Goal: Task Accomplishment & Management: Use online tool/utility

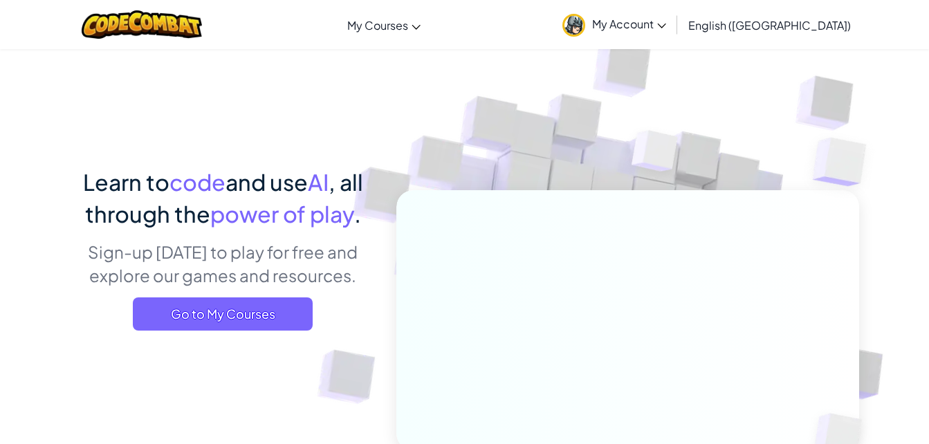
click at [355, 338] on div "Learn to code and use AI , all through the power of play . Sign-up [DATE] to pl…" at bounding box center [223, 253] width 305 height 175
click at [272, 311] on span "Go to My Courses" at bounding box center [223, 313] width 180 height 33
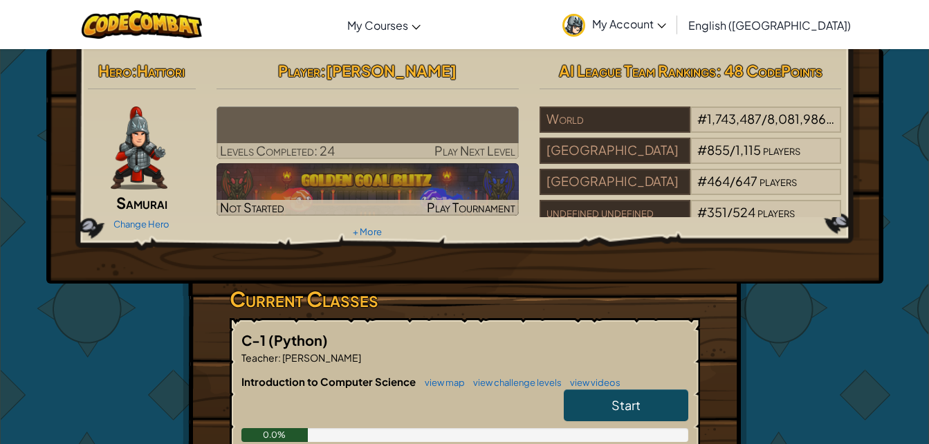
click at [272, 311] on h3 "Current Classes" at bounding box center [465, 299] width 470 height 31
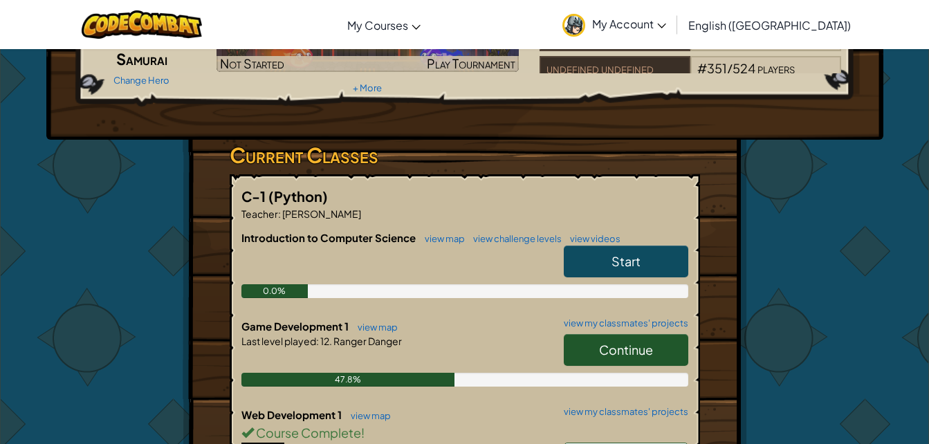
scroll to position [140, 0]
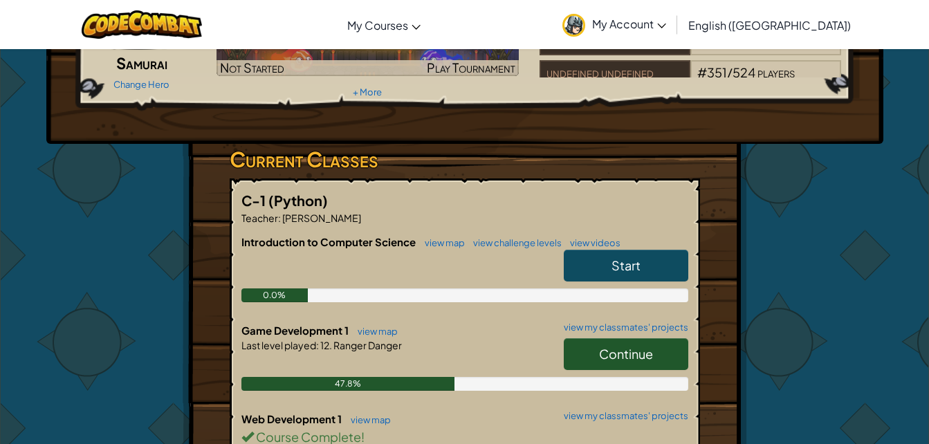
click at [575, 344] on link "Continue" at bounding box center [626, 354] width 124 height 32
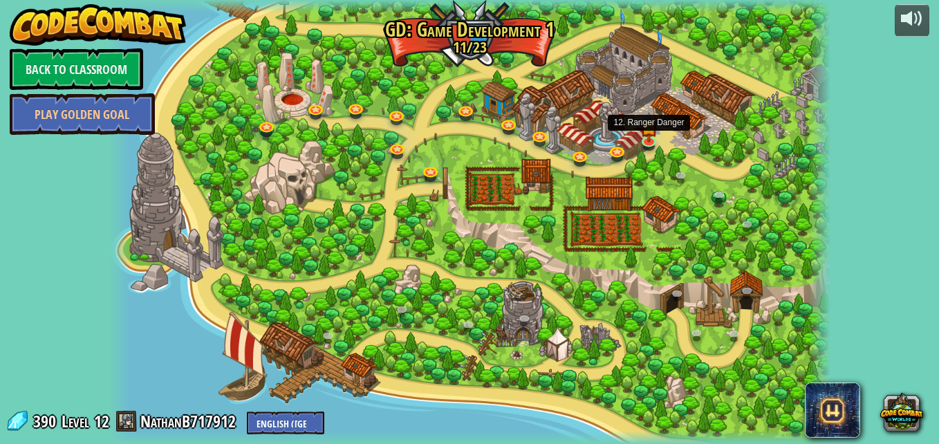
click at [643, 132] on img at bounding box center [648, 127] width 17 height 30
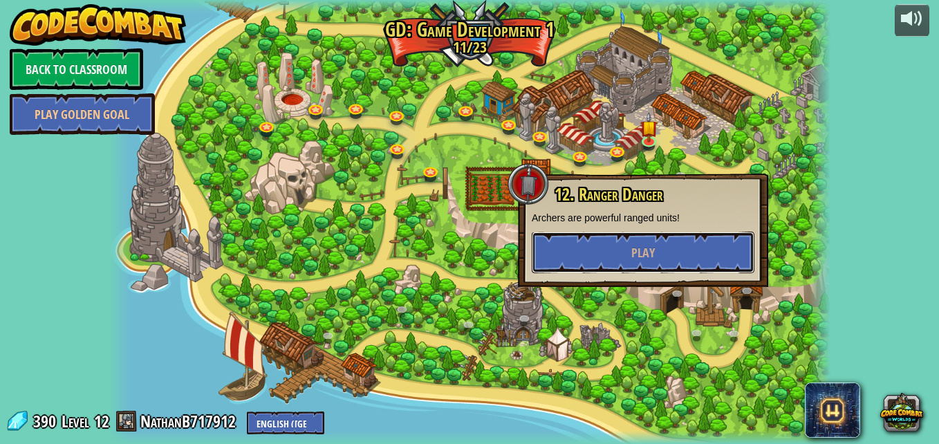
click at [688, 250] on button "Play" at bounding box center [643, 252] width 223 height 41
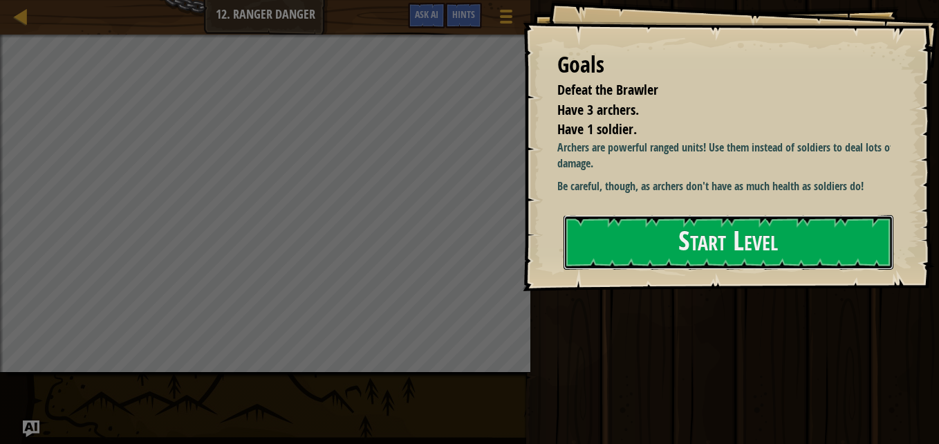
click at [688, 250] on button "Start Level" at bounding box center [729, 242] width 330 height 55
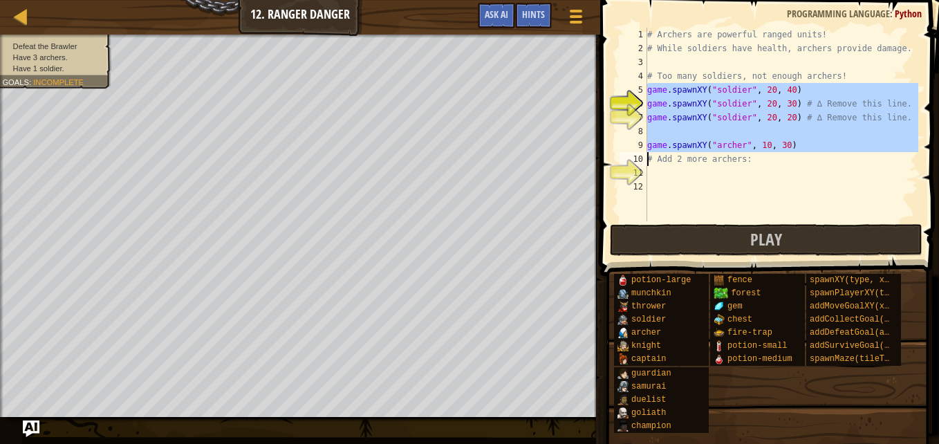
drag, startPoint x: 646, startPoint y: 88, endPoint x: 792, endPoint y: 143, distance: 156.1
click at [792, 143] on div "game.spawnXY("soldier", 20, 30) # ∆ Remove this line. 1 2 3 4 5 6 7 8 9 10 11 1…" at bounding box center [768, 125] width 302 height 194
type textarea "game.spawnXY("[PERSON_NAME]", 10, 30) # Add 2 more archers:"
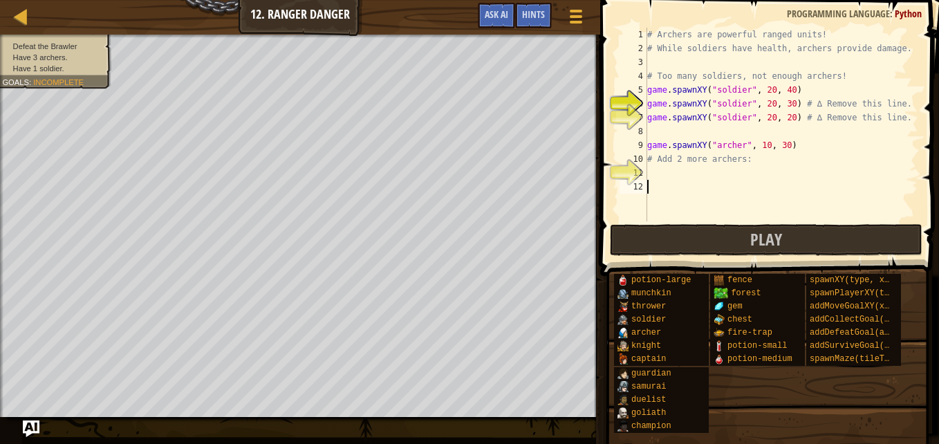
click at [721, 195] on div "# Archers are powerful ranged units! # While soldiers have health, archers prov…" at bounding box center [782, 138] width 274 height 221
click at [712, 179] on div "# Archers are powerful ranged units! # While soldiers have health, archers prov…" at bounding box center [782, 138] width 274 height 221
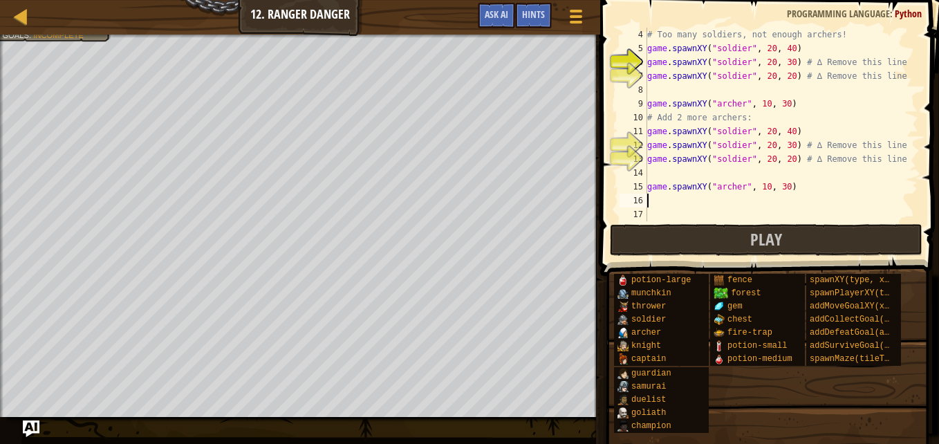
scroll to position [41, 0]
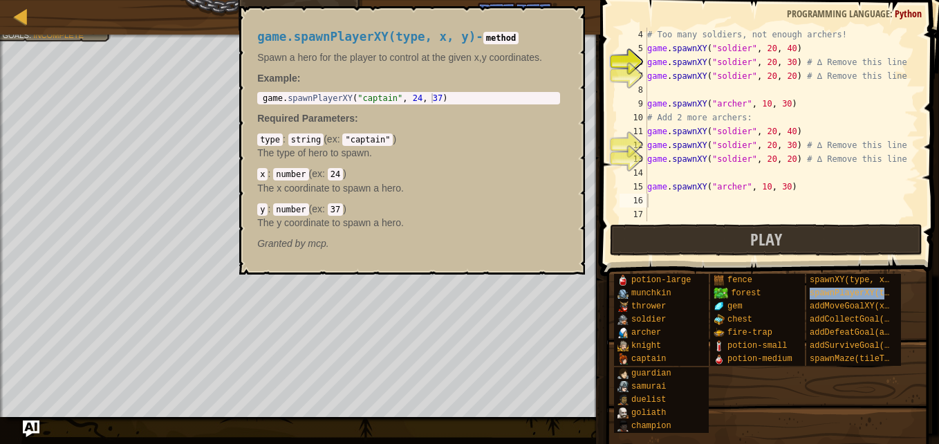
type textarea "spawnPlayerXY(type, x, y)"
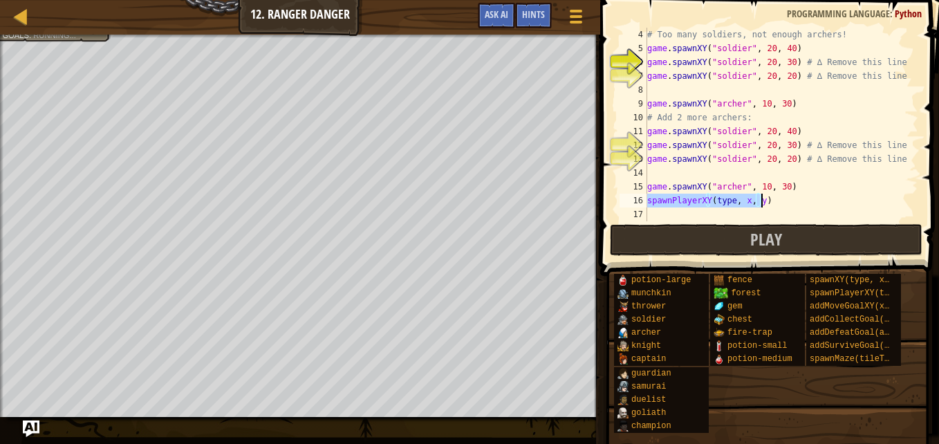
click at [827, 210] on div "# Too many soldiers, not enough archers! game . spawnXY ( "soldier" , 20 , 40 )…" at bounding box center [776, 138] width 263 height 221
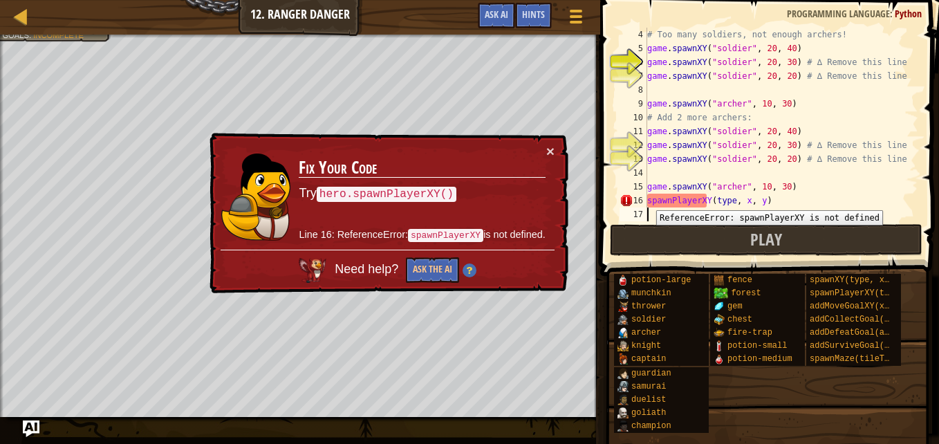
click at [645, 200] on div "16" at bounding box center [634, 201] width 28 height 14
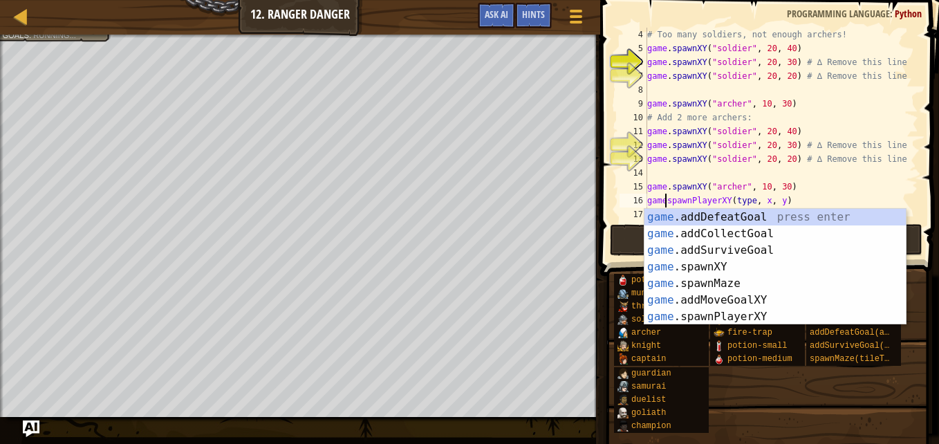
scroll to position [6, 2]
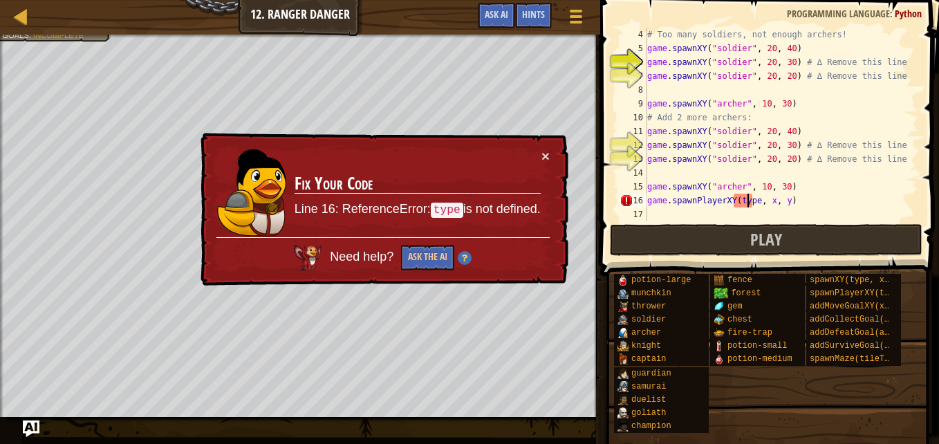
click at [746, 204] on div "# Too many soldiers, not enough archers! game . spawnXY ( "soldier" , 20 , 40 )…" at bounding box center [776, 138] width 263 height 221
click at [750, 205] on div "# Too many soldiers, not enough archers! game . spawnXY ( "soldier" , 20 , 40 )…" at bounding box center [776, 138] width 263 height 221
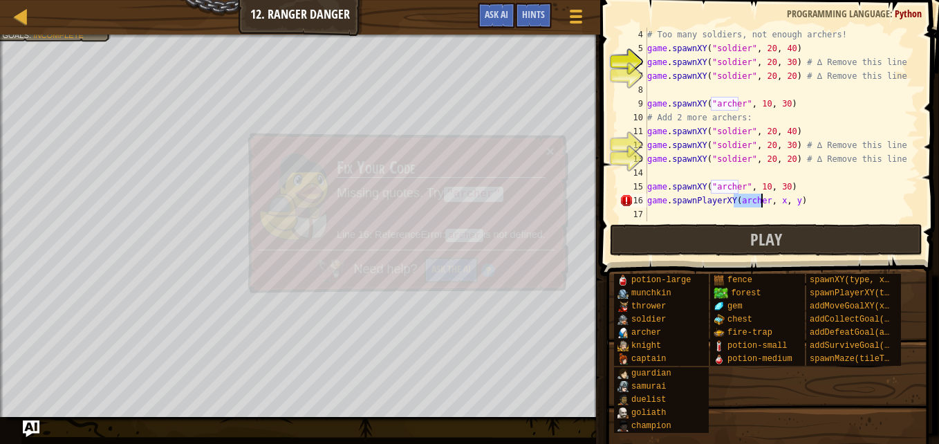
click at [777, 201] on div "# Too many soldiers, not enough archers! game . spawnXY ( "soldier" , 20 , 40 )…" at bounding box center [776, 138] width 263 height 221
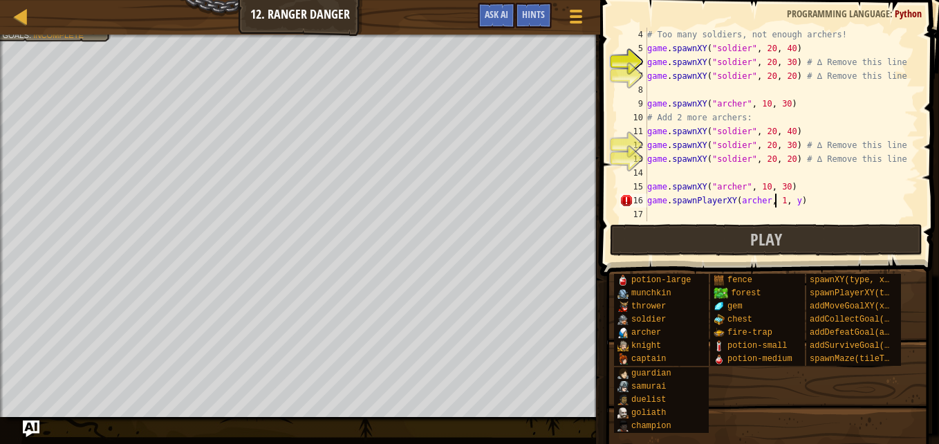
scroll to position [6, 11]
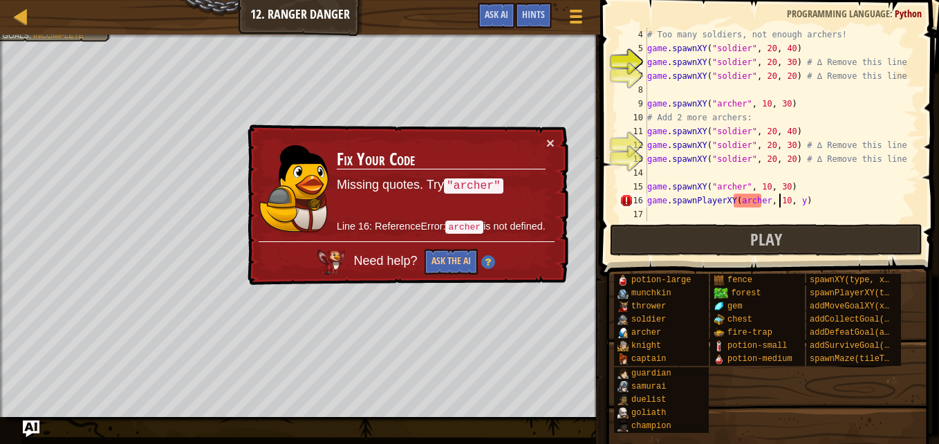
click at [792, 200] on div "# Too many soldiers, not enough archers! game . spawnXY ( "soldier" , 20 , 40 )…" at bounding box center [776, 138] width 263 height 221
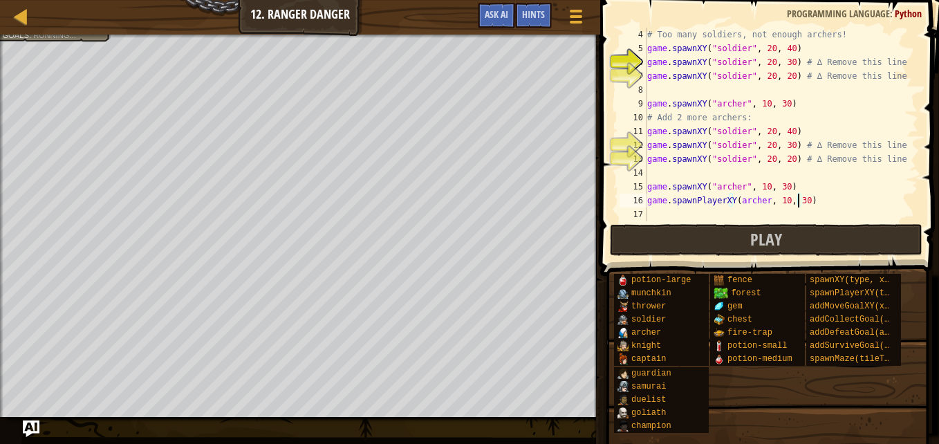
scroll to position [6, 12]
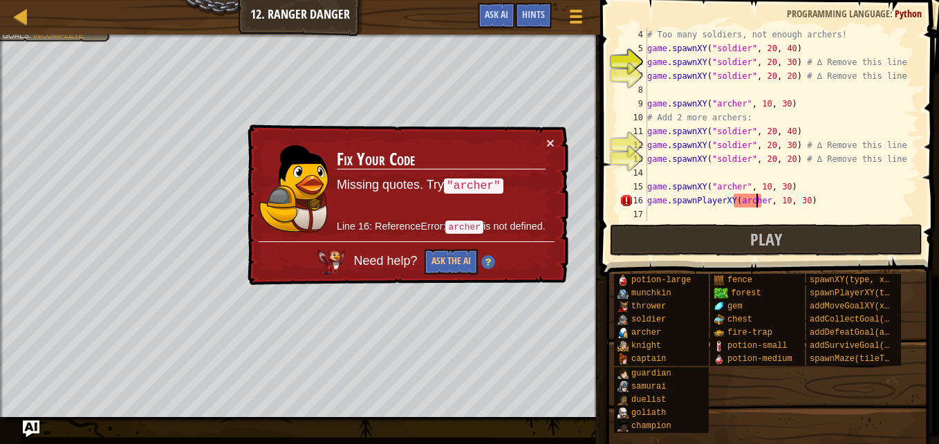
click at [759, 199] on div "# Too many soldiers, not enough archers! game . spawnXY ( "soldier" , 20 , 40 )…" at bounding box center [776, 138] width 263 height 221
click at [759, 201] on div "# Too many soldiers, not enough archers! game . spawnXY ( "soldier" , 20 , 40 )…" at bounding box center [776, 138] width 263 height 221
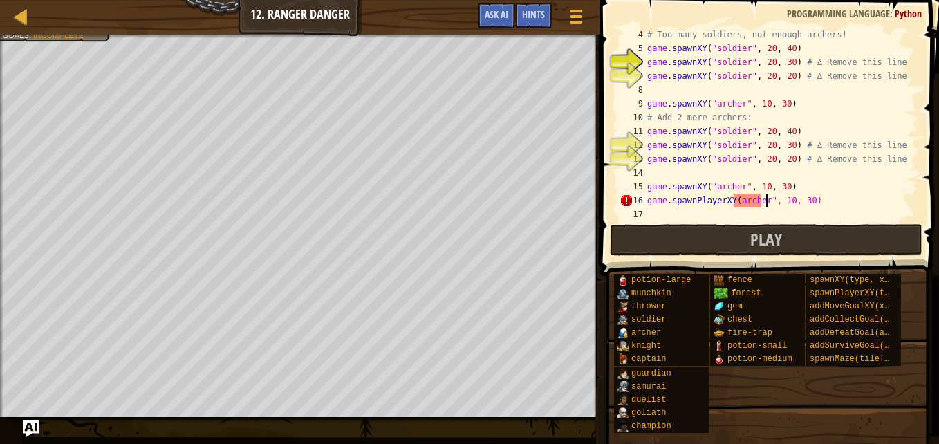
scroll to position [6, 10]
click at [734, 201] on div "# Too many soldiers, not enough archers! game . spawnXY ( "soldier" , 20 , 40 )…" at bounding box center [776, 138] width 263 height 221
type textarea "game.spawnPlayerXY("[PERSON_NAME]", 10, 30)"
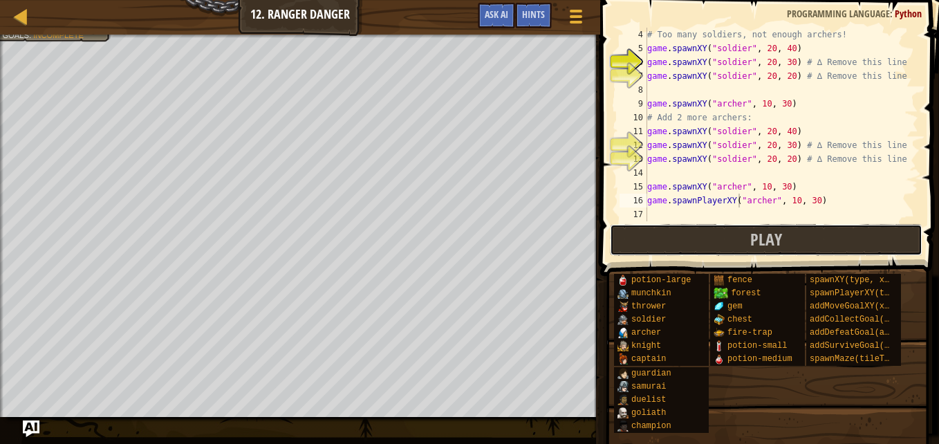
click at [769, 237] on span "Play" at bounding box center [766, 239] width 32 height 22
click at [707, 210] on div "# Too many soldiers, not enough archers! game . spawnXY ( "soldier" , 20 , 40 )…" at bounding box center [776, 138] width 263 height 221
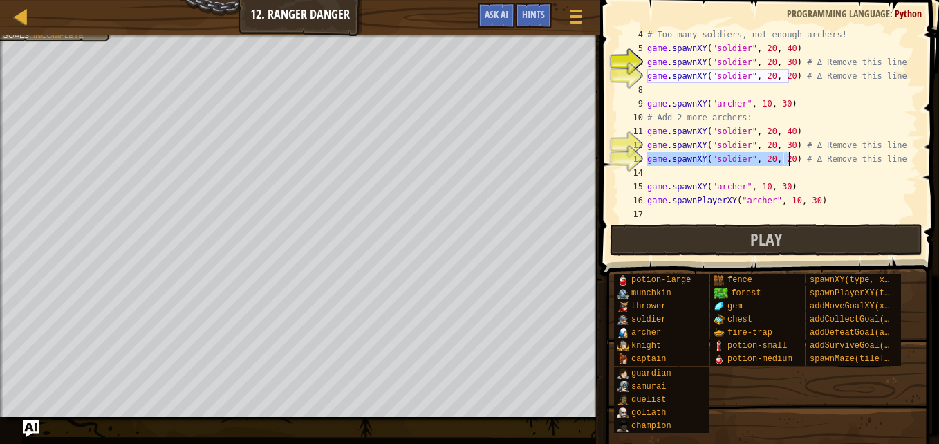
drag, startPoint x: 647, startPoint y: 160, endPoint x: 787, endPoint y: 163, distance: 139.7
click at [787, 163] on div "# Too many soldiers, not enough archers! game . spawnXY ( "soldier" , 20 , 40 )…" at bounding box center [776, 138] width 263 height 221
type textarea "game.spawnXY("soldier", 20, 20) # ∆ Remove this line."
click at [732, 211] on div "# Too many soldiers, not enough archers! game . spawnXY ( "soldier" , 20 , 40 )…" at bounding box center [776, 138] width 263 height 221
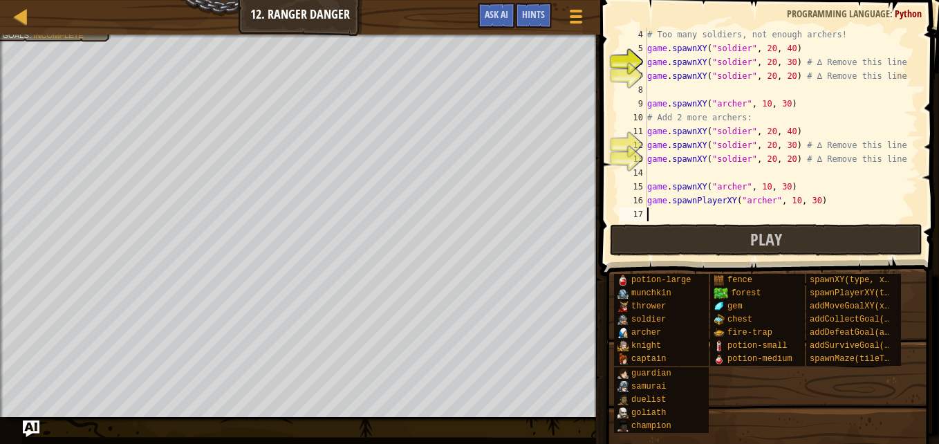
paste textarea "game.spawnXY("soldier", 20, 20)"
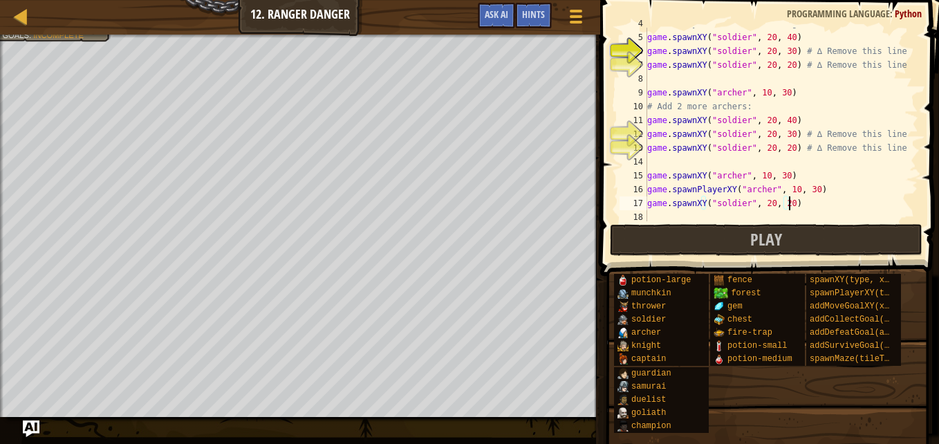
scroll to position [53, 0]
click at [779, 208] on div "# Too many soldiers, not enough archers! game . spawnXY ( "soldier" , 20 , 40 )…" at bounding box center [776, 127] width 263 height 221
click at [784, 205] on div "# Too many soldiers, not enough archers! game . spawnXY ( "soldier" , 20 , 40 )…" at bounding box center [776, 127] width 263 height 221
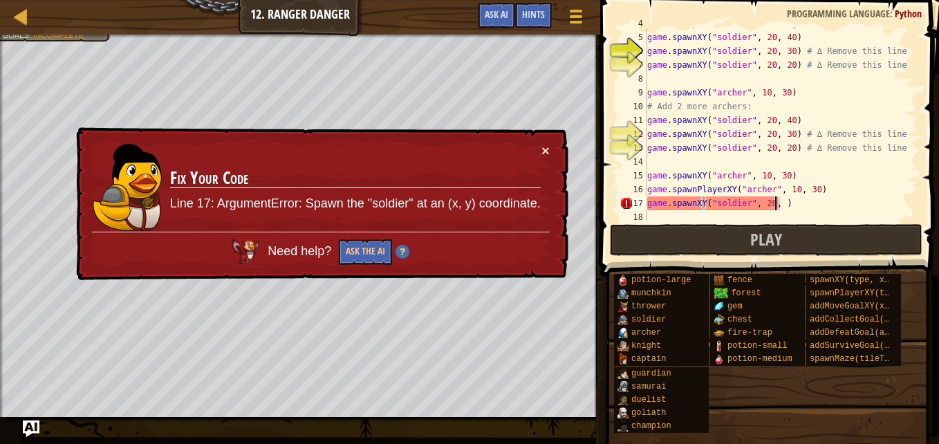
click at [784, 63] on div "# Too many soldiers, not enough archers! game . spawnXY ( "soldier" , 20 , 40 )…" at bounding box center [776, 127] width 263 height 221
click at [787, 68] on div "# Too many soldiers, not enough archers! game . spawnXY ( "soldier" , 20 , 40 )…" at bounding box center [776, 127] width 263 height 221
click at [773, 205] on div "# Too many soldiers, not enough archers! game . spawnXY ( "soldier" , 20 , 40 )…" at bounding box center [776, 127] width 263 height 221
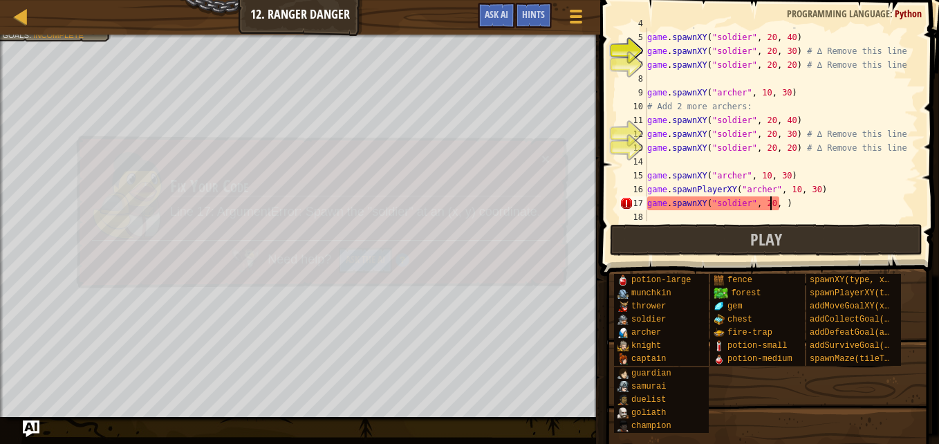
scroll to position [6, 11]
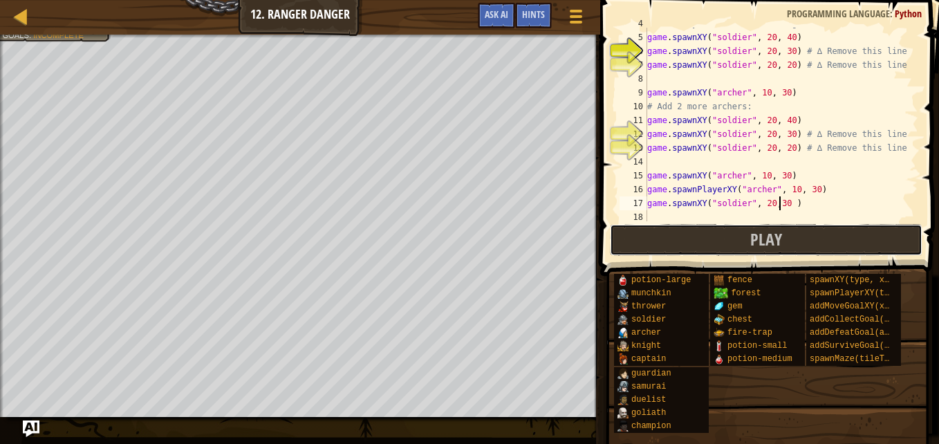
click at [728, 238] on button "Play" at bounding box center [766, 240] width 313 height 32
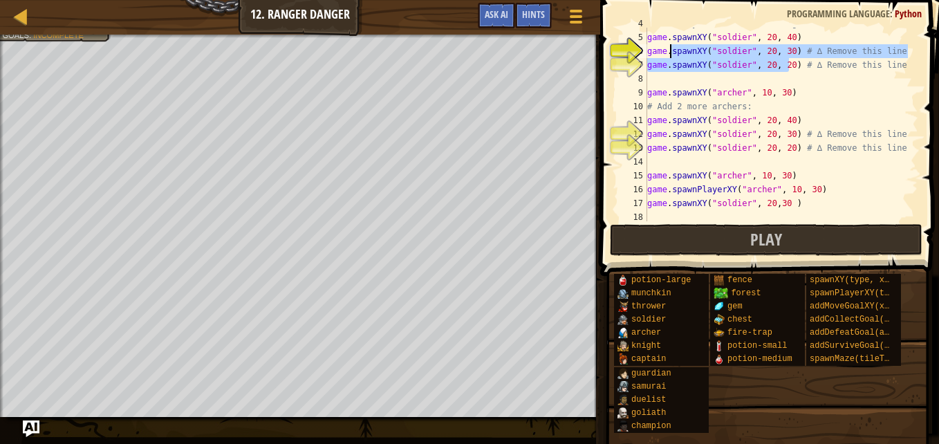
drag, startPoint x: 787, startPoint y: 64, endPoint x: 661, endPoint y: 55, distance: 126.2
click at [661, 55] on div "# Too many soldiers, not enough archers! game . spawnXY ( "soldier" , 20 , 40 )…" at bounding box center [776, 127] width 263 height 221
click at [707, 91] on div "# Too many soldiers, not enough archers! game . spawnXY ( "soldier" , 20 , 40 )…" at bounding box center [776, 127] width 263 height 221
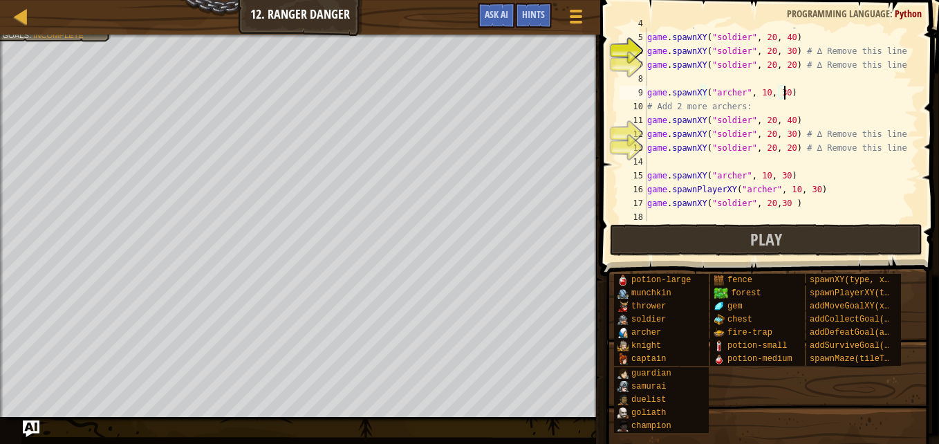
click at [833, 98] on div "# Too many soldiers, not enough archers! game . spawnXY ( "soldier" , 20 , 40 )…" at bounding box center [776, 127] width 263 height 221
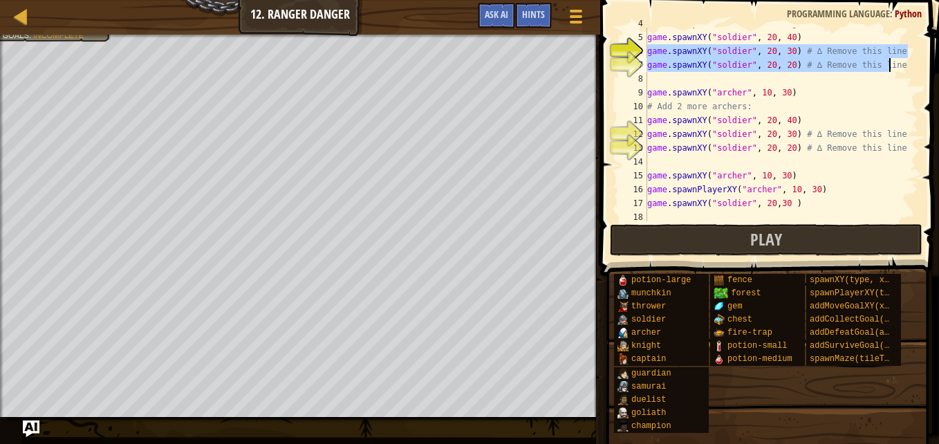
drag, startPoint x: 647, startPoint y: 52, endPoint x: 902, endPoint y: 66, distance: 254.9
click at [902, 66] on div "# Too many soldiers, not enough archers! game . spawnXY ( "soldier" , 20 , 40 )…" at bounding box center [776, 127] width 263 height 221
type textarea "game.spawnXY("soldier", 20, 30) # ∆ Remove this line. game.spawnXY("soldier", 2…"
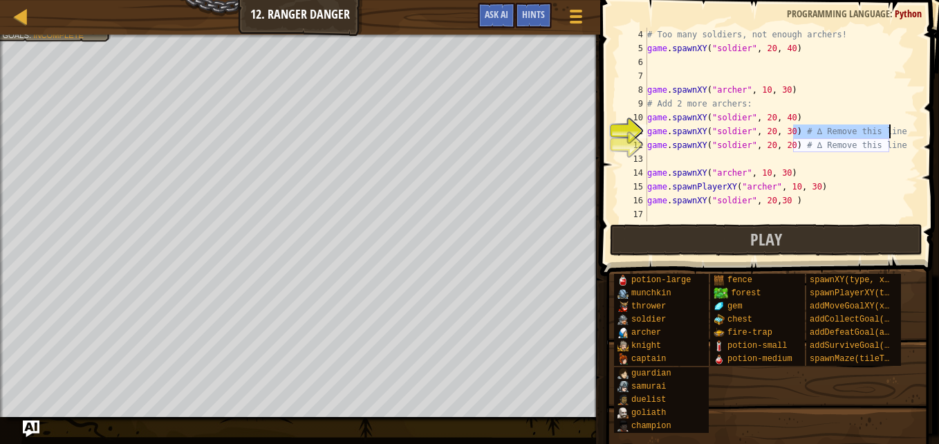
drag, startPoint x: 792, startPoint y: 130, endPoint x: 894, endPoint y: 131, distance: 102.4
click at [894, 131] on div "# Too many soldiers, not enough archers! game . spawnXY ( "soldier" , 20 , 40 )…" at bounding box center [776, 138] width 263 height 221
drag, startPoint x: 797, startPoint y: 145, endPoint x: 894, endPoint y: 144, distance: 96.8
click at [894, 144] on div "# Too many soldiers, not enough archers! game . spawnXY ( "soldier" , 20 , 40 )…" at bounding box center [776, 138] width 263 height 221
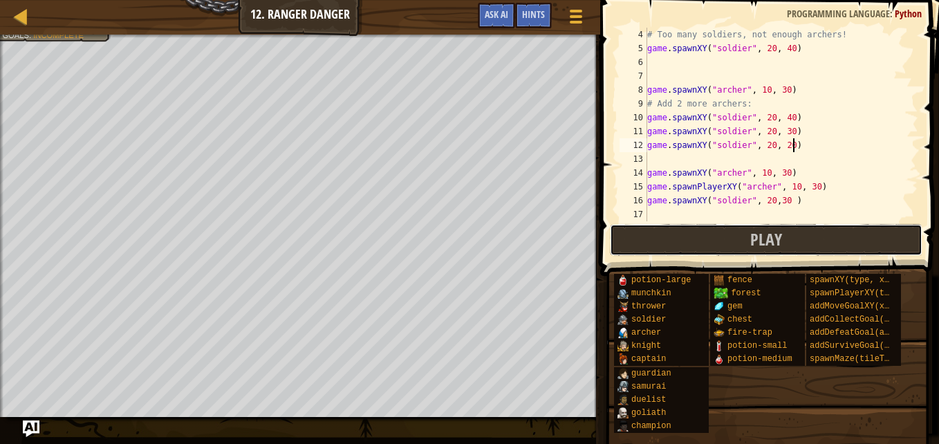
click at [694, 230] on button "Play" at bounding box center [766, 240] width 313 height 32
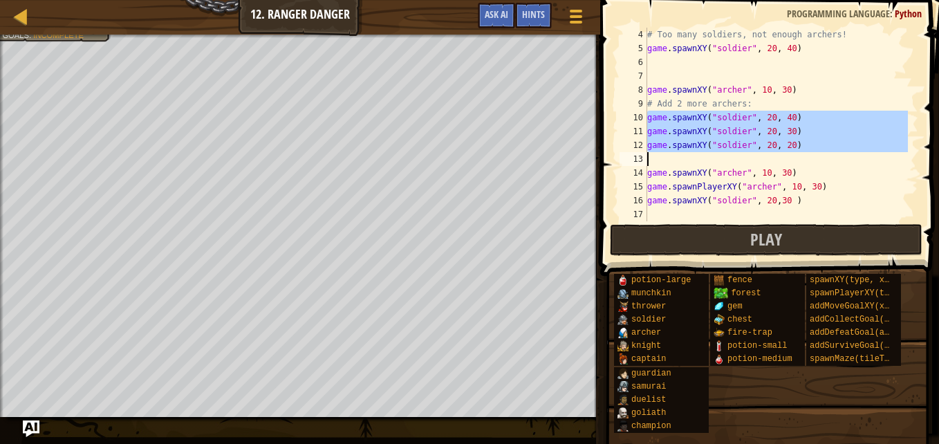
drag, startPoint x: 647, startPoint y: 117, endPoint x: 922, endPoint y: 155, distance: 277.2
click at [922, 155] on div "game.spawnXY("soldier", 20, 40) 4 5 6 7 8 9 10 11 12 13 14 15 16 17 # Too many …" at bounding box center [767, 165] width 343 height 317
type textarea "game.spawnXY("soldier", 20, 20)"
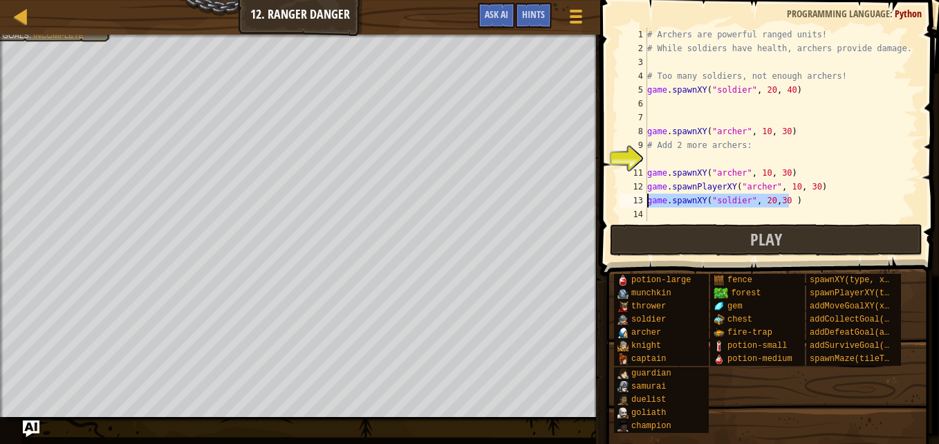
drag, startPoint x: 790, startPoint y: 201, endPoint x: 637, endPoint y: 200, distance: 152.8
click at [637, 200] on div "1 2 3 4 5 6 7 8 9 10 11 12 13 14 # Archers are powerful ranged units! # While s…" at bounding box center [768, 125] width 302 height 194
type textarea "game.spawnXY("soldier", 20,30 )"
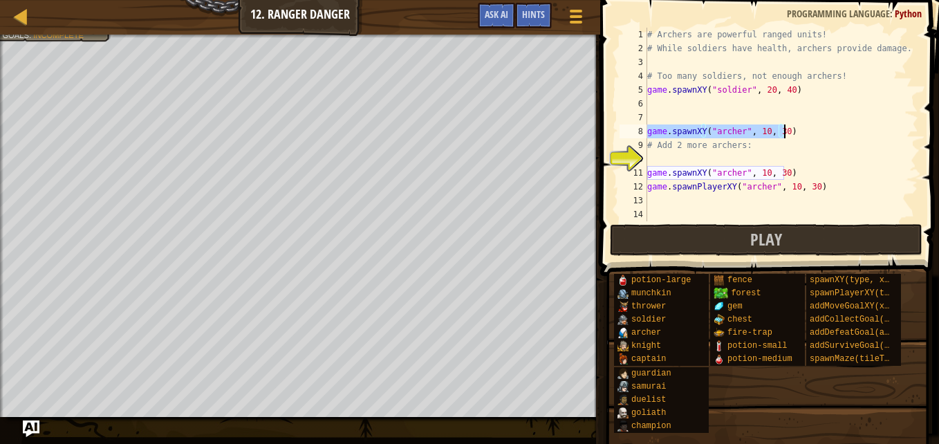
drag, startPoint x: 647, startPoint y: 131, endPoint x: 785, endPoint y: 137, distance: 137.7
click at [785, 137] on div "# Archers are powerful ranged units! # While soldiers have health, archers prov…" at bounding box center [782, 138] width 274 height 221
type textarea "game.spawnXY("archer", 10, 30)"
click at [784, 158] on div "# Archers are powerful ranged units! # While soldiers have health, archers prov…" at bounding box center [782, 138] width 274 height 221
paste textarea "game.spawnXY("archer", 10, 30)"
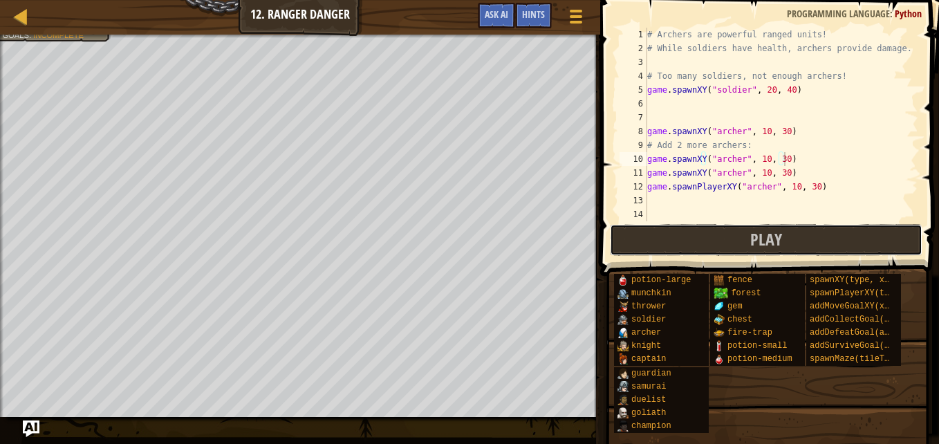
click at [759, 237] on span "Play" at bounding box center [766, 239] width 32 height 22
type textarea "game.spawnPlayerXY("[PERSON_NAME]", 10, 30)"
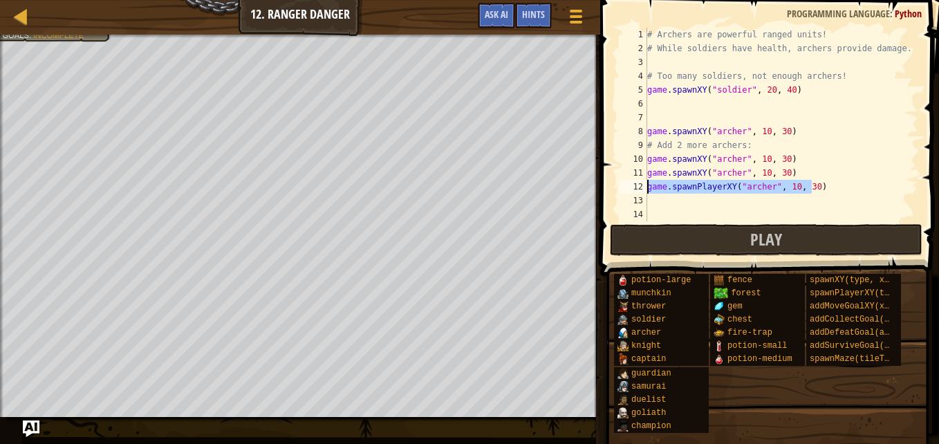
drag, startPoint x: 820, startPoint y: 192, endPoint x: 645, endPoint y: 190, distance: 174.3
click at [645, 190] on div "game.spawnPlayerXY("[PERSON_NAME]", 10, 30) 1 2 3 4 5 6 7 8 9 10 11 12 13 14 # …" at bounding box center [768, 125] width 302 height 194
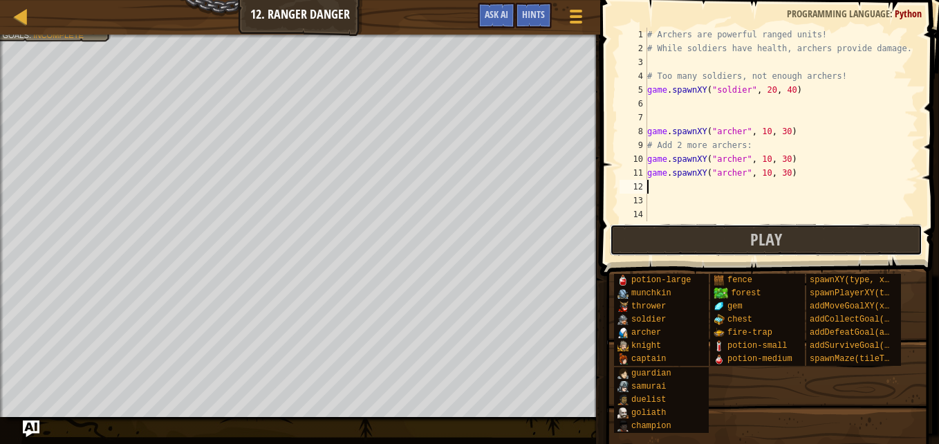
click at [712, 249] on button "Play" at bounding box center [766, 240] width 313 height 32
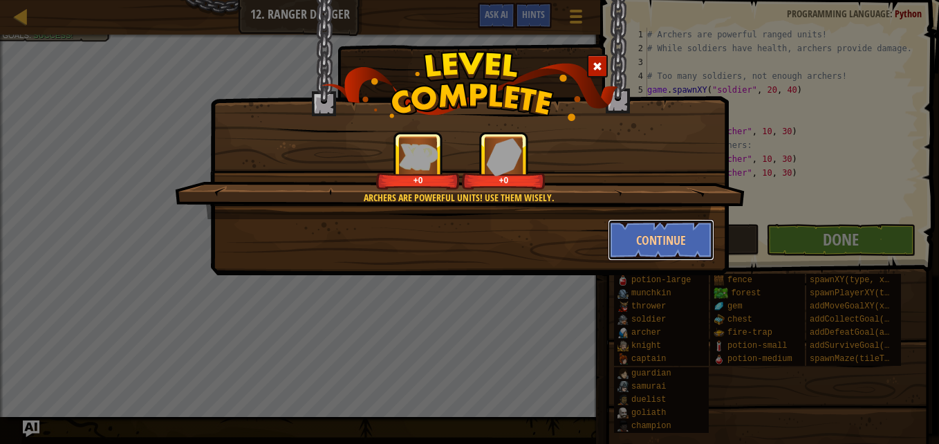
click at [641, 244] on button "Continue" at bounding box center [661, 239] width 107 height 41
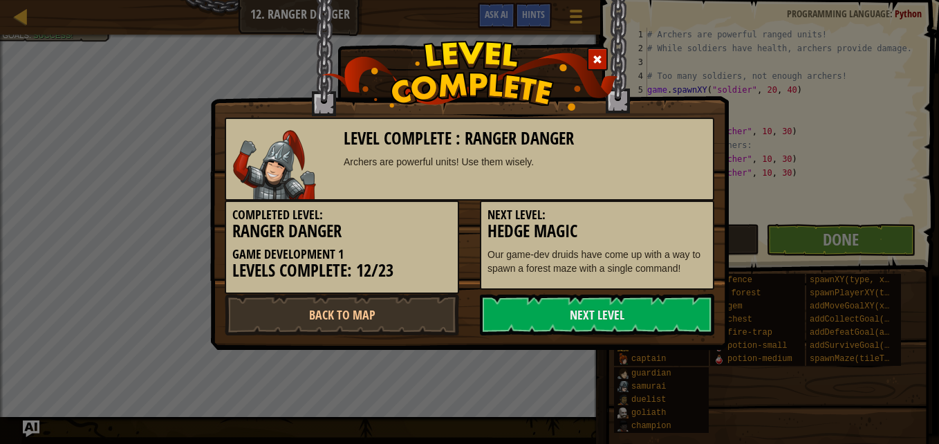
click at [675, 243] on div "Next Level: Hedge Magic Our game-dev druids have come up with a way to spawn a …" at bounding box center [597, 245] width 234 height 89
click at [595, 304] on link "Next Level" at bounding box center [597, 314] width 234 height 41
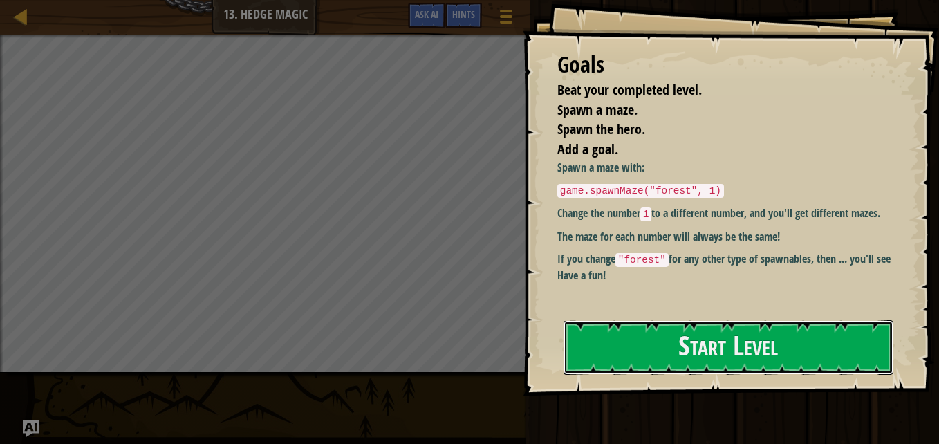
click at [638, 322] on button "Start Level" at bounding box center [729, 347] width 330 height 55
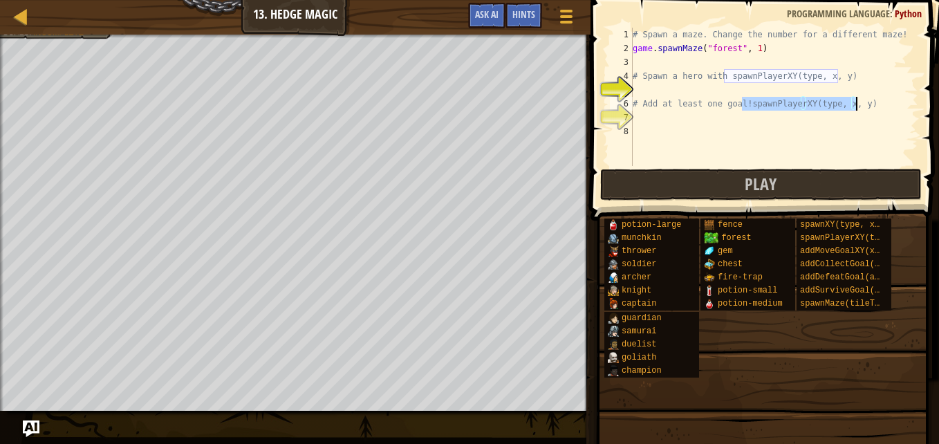
type textarea "# Add at least one goal!"
click at [746, 92] on div "# Spawn a maze. Change the number for a different maze! game . spawnMaze ( "for…" at bounding box center [774, 111] width 288 height 166
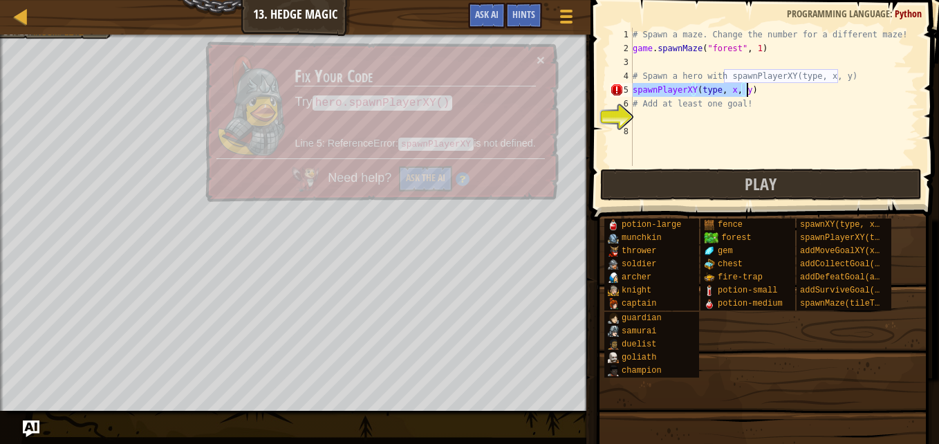
click at [634, 91] on div "# Spawn a maze. Change the number for a different maze! game . spawnMaze ( "for…" at bounding box center [774, 97] width 288 height 138
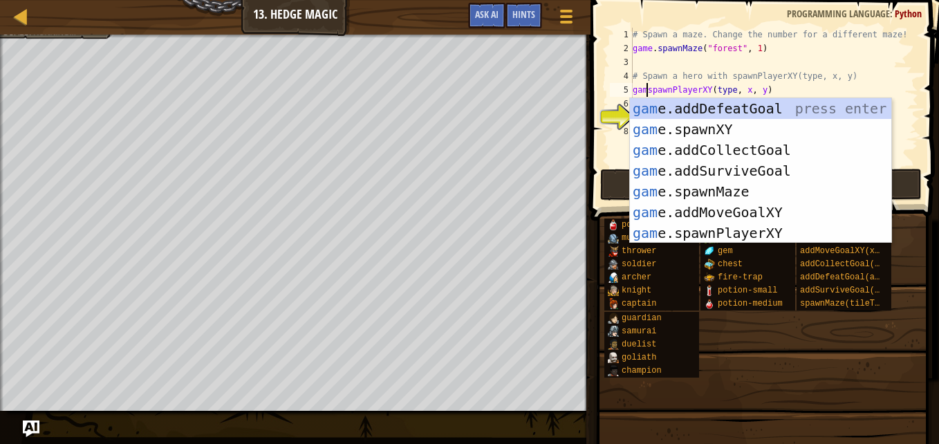
scroll to position [6, 1]
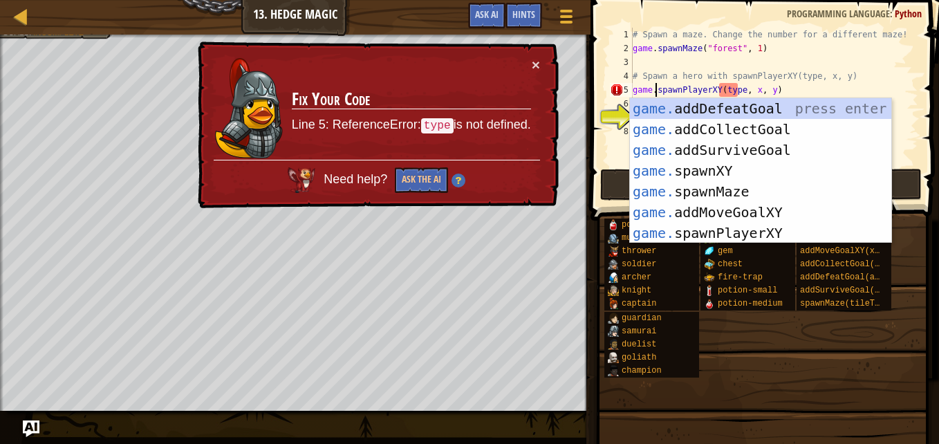
click at [739, 89] on div "# Spawn a maze. Change the number for a different maze! game . spawnMaze ( "for…" at bounding box center [774, 111] width 288 height 166
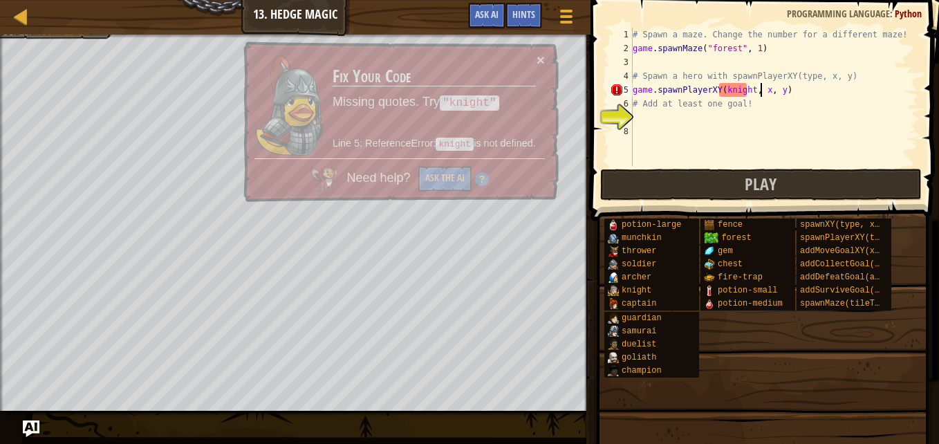
click at [759, 89] on div "# Spawn a maze. Change the number for a different maze! game . spawnMaze ( "for…" at bounding box center [774, 111] width 288 height 166
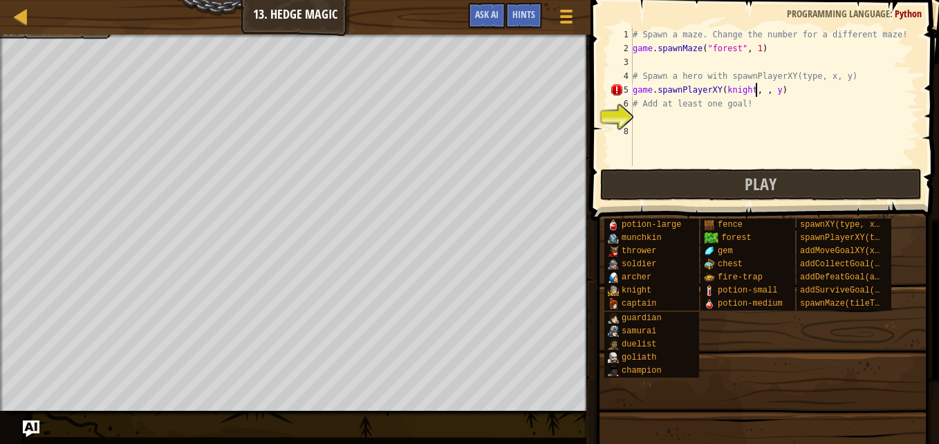
scroll to position [6, 10]
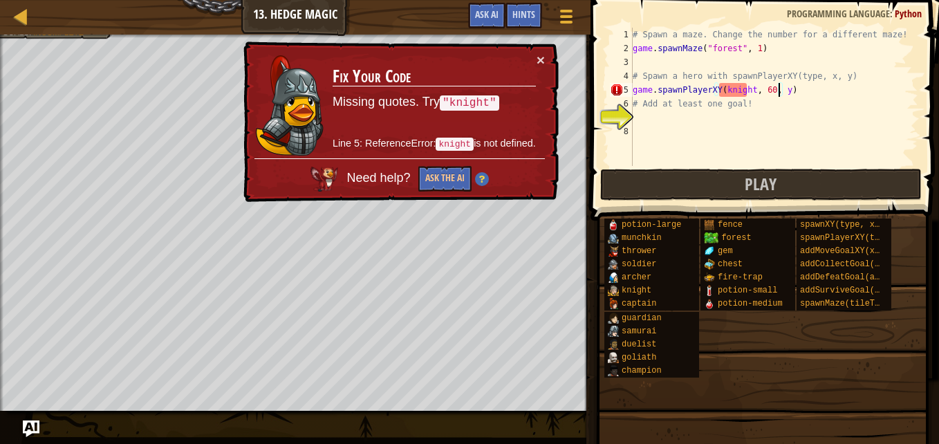
click at [779, 93] on div "# Spawn a maze. Change the number for a different maze! game . spawnMaze ( "for…" at bounding box center [774, 111] width 288 height 166
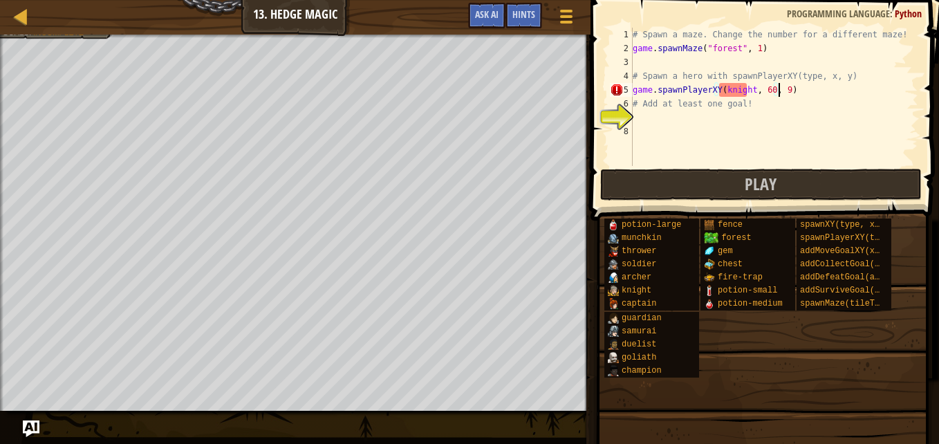
scroll to position [6, 12]
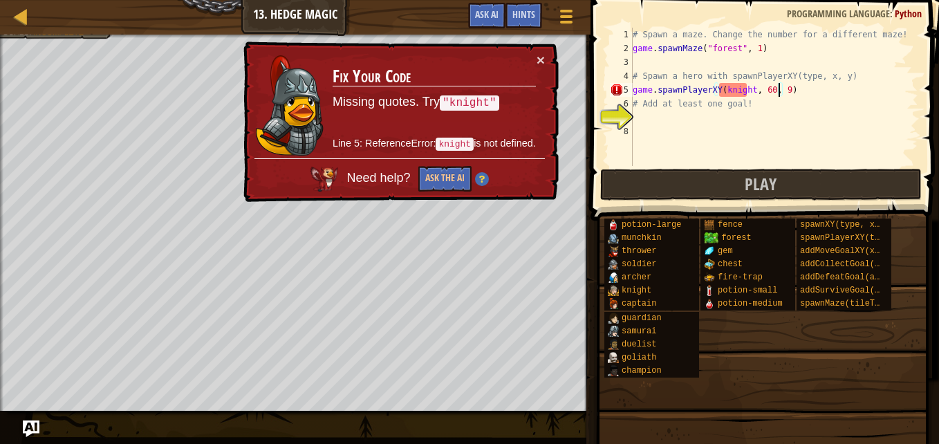
click at [743, 89] on div "# Spawn a maze. Change the number for a different maze! game . spawnMaze ( "for…" at bounding box center [774, 111] width 288 height 166
click at [748, 92] on div "# Spawn a maze. Change the number for a different maze! game . spawnMaze ( "for…" at bounding box center [774, 111] width 288 height 166
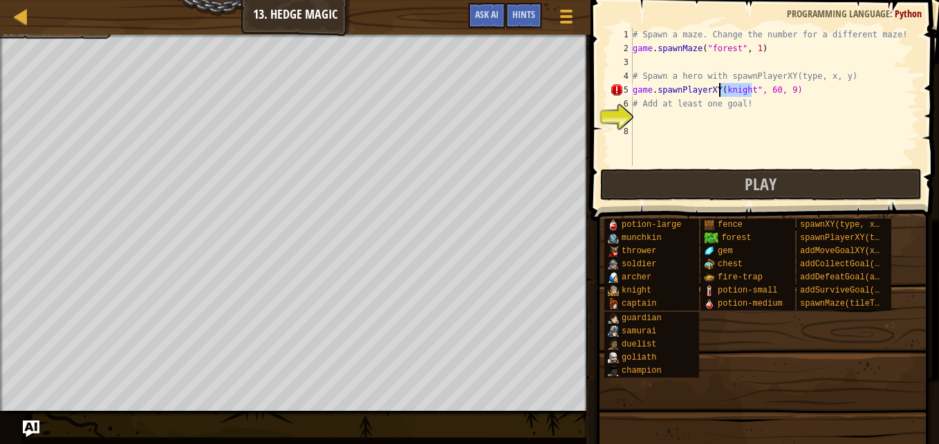
click at [721, 89] on div "# Spawn a maze. Change the number for a different maze! game . spawnMaze ( "for…" at bounding box center [774, 111] width 288 height 166
click at [721, 89] on div "# Spawn a maze. Change the number for a different maze! game . spawnMaze ( "for…" at bounding box center [774, 97] width 288 height 138
click at [731, 104] on div "# Spawn a maze. Change the number for a different maze! game . spawnMaze ( "for…" at bounding box center [774, 111] width 288 height 166
click at [718, 90] on div "# Spawn a maze. Change the number for a different maze! game . spawnMaze ( "for…" at bounding box center [774, 111] width 288 height 166
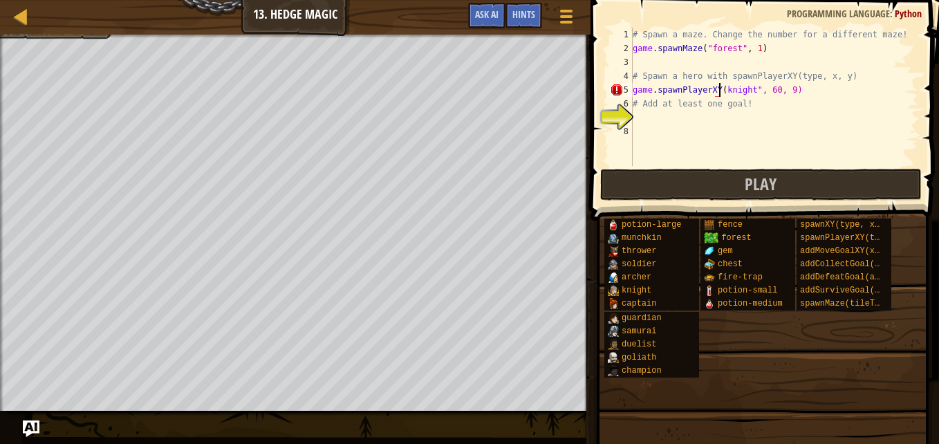
type textarea "game.spawnPlayerXY("knight", 60, 9)"
click at [773, 136] on div "# Spawn a maze. Change the number for a different maze! game . spawnMaze ( "for…" at bounding box center [774, 111] width 288 height 166
click at [755, 121] on div "# Spawn a maze. Change the number for a different maze! game . spawnMaze ( "for…" at bounding box center [774, 111] width 288 height 166
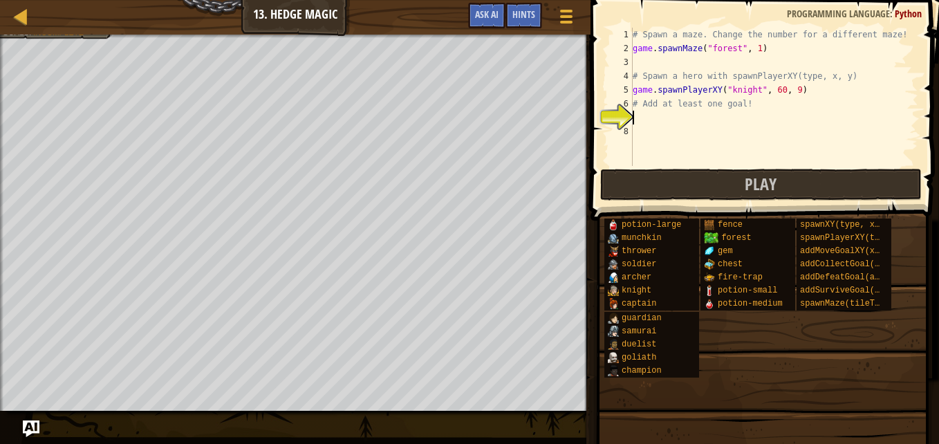
click at [60, 37] on div at bounding box center [295, 36] width 591 height 3
click at [108, 29] on div "Map Game Development 1 13. Hedge Magic Game Menu Done Hints Ask AI" at bounding box center [295, 17] width 591 height 35
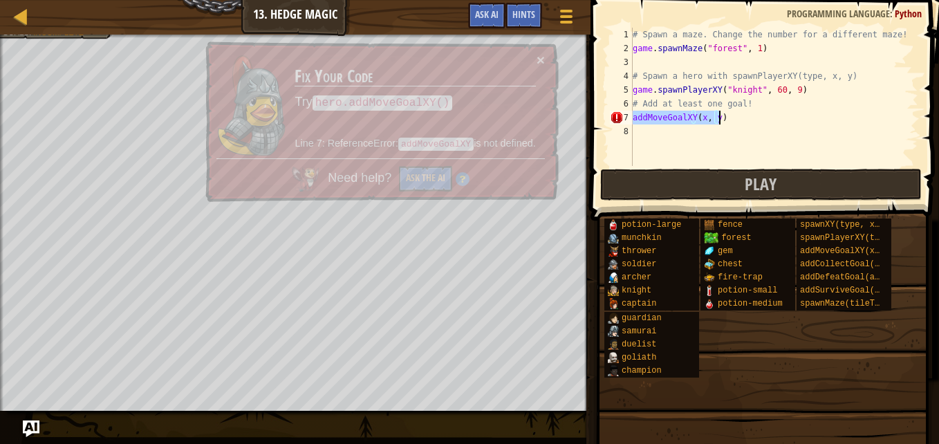
click at [636, 115] on div "# Spawn a maze. Change the number for a different maze! game . spawnMaze ( "for…" at bounding box center [774, 97] width 288 height 138
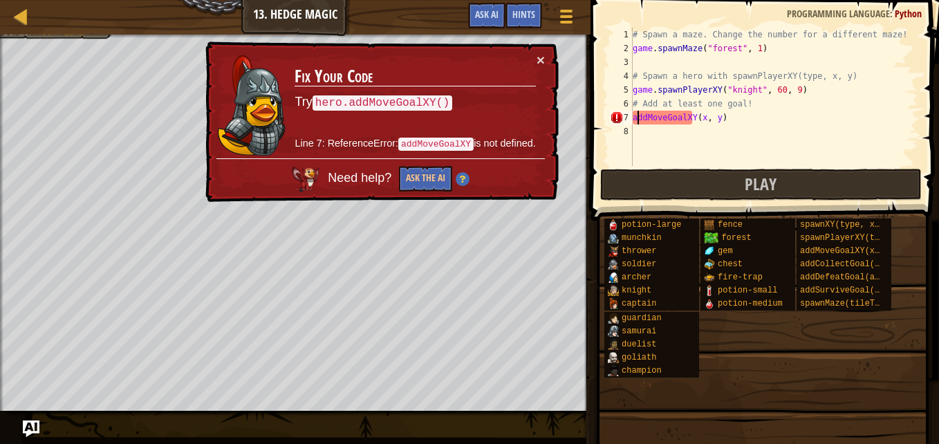
click at [631, 119] on div "7" at bounding box center [621, 118] width 23 height 14
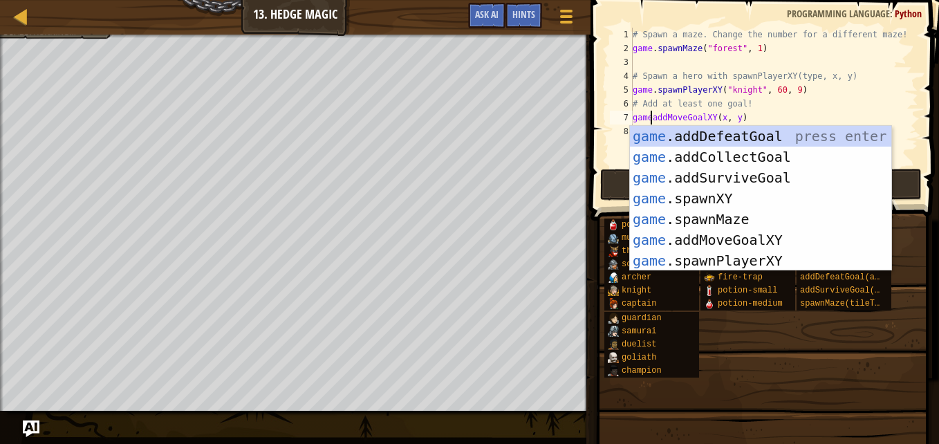
scroll to position [6, 1]
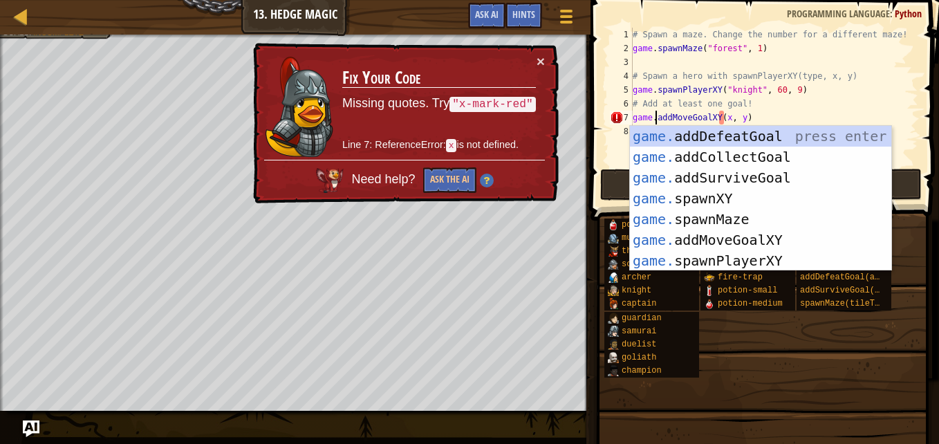
click at [723, 117] on div "# Spawn a maze. Change the number for a different maze! game . spawnMaze ( "for…" at bounding box center [774, 111] width 288 height 166
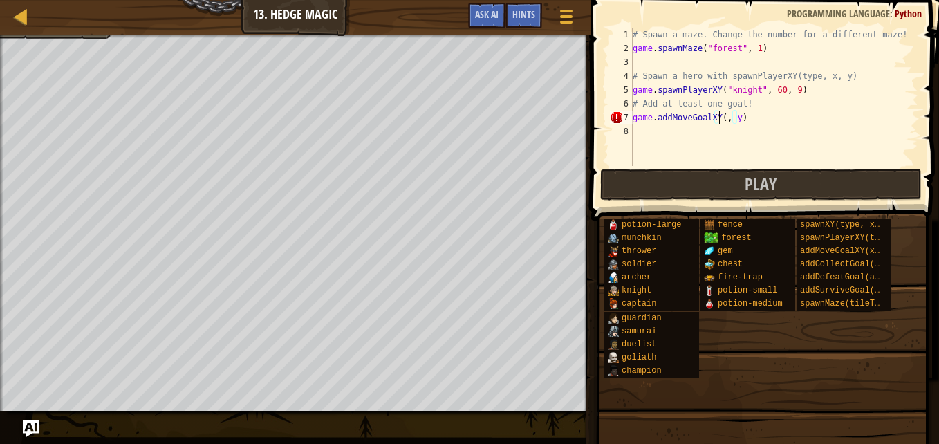
scroll to position [6, 8]
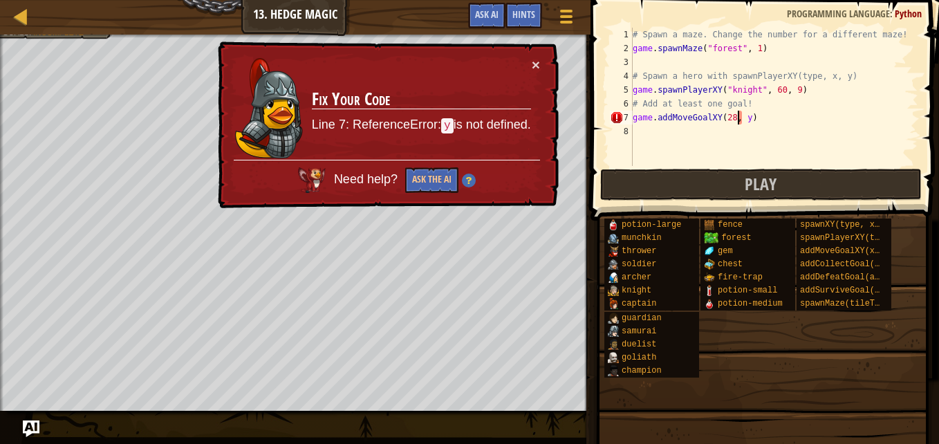
click at [739, 118] on div "# Spawn a maze. Change the number for a different maze! game . spawnMaze ( "for…" at bounding box center [774, 111] width 288 height 166
click at [745, 118] on div "# Spawn a maze. Change the number for a different maze! game . spawnMaze ( "for…" at bounding box center [774, 111] width 288 height 166
click at [739, 118] on div "# Spawn a maze. Change the number for a different maze! game . spawnMaze ( "for…" at bounding box center [774, 111] width 288 height 166
click at [741, 118] on div "# Spawn a maze. Change the number for a different maze! game . spawnMaze ( "for…" at bounding box center [774, 111] width 288 height 166
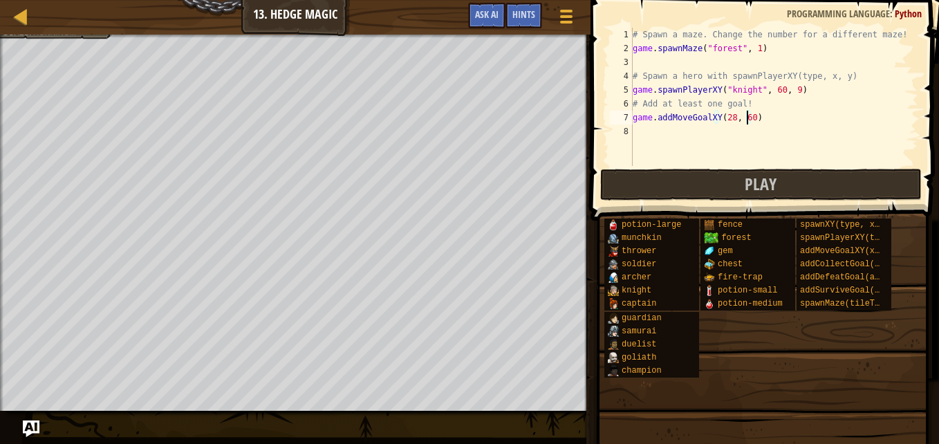
scroll to position [6, 9]
type textarea "game.addMoveGoalXY(28, 60)"
click at [715, 194] on button "Play" at bounding box center [761, 185] width 322 height 32
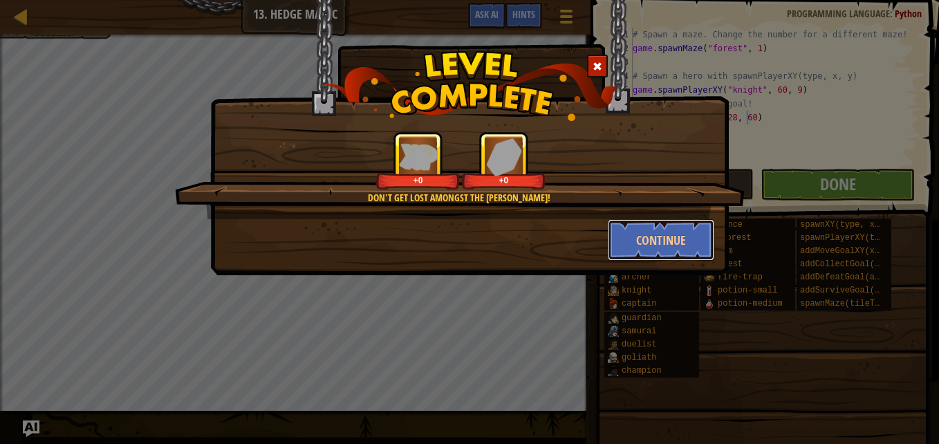
click at [642, 232] on button "Continue" at bounding box center [661, 239] width 107 height 41
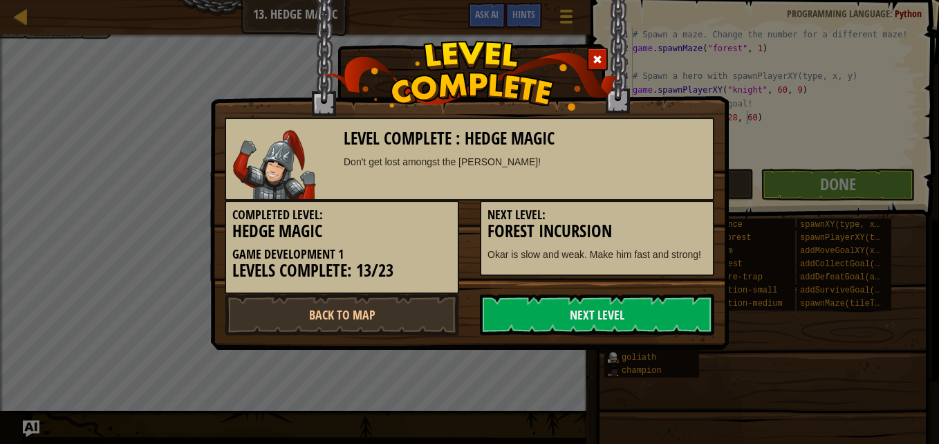
click at [669, 299] on link "Next Level" at bounding box center [597, 314] width 234 height 41
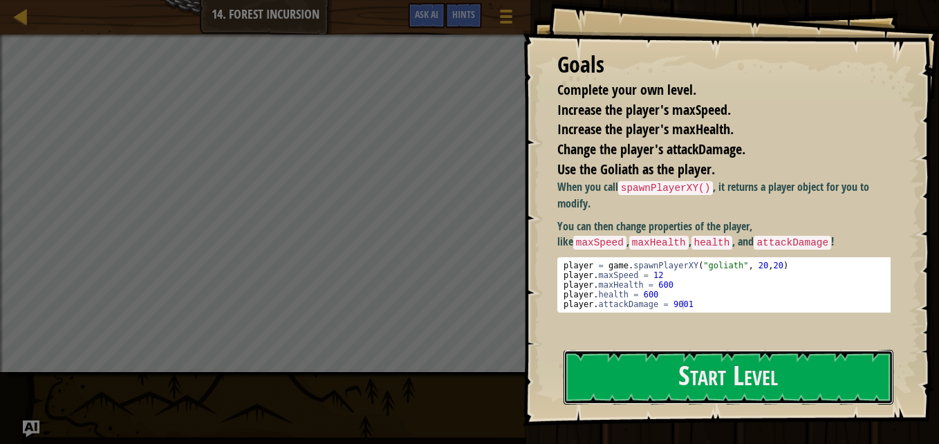
click at [725, 350] on button "Start Level" at bounding box center [729, 377] width 330 height 55
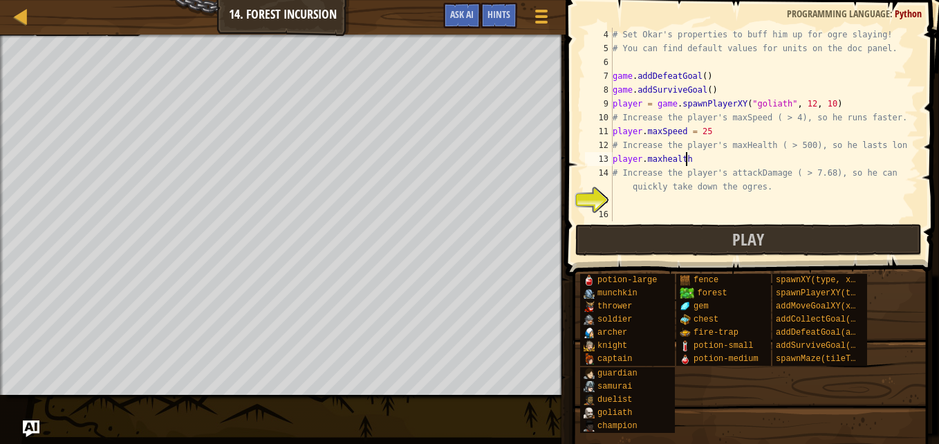
scroll to position [6, 6]
click at [685, 160] on div "# Set Okar's properties to buff him up for ogre slaying! # You can find default…" at bounding box center [759, 138] width 298 height 221
click at [700, 163] on div "# Set Okar's properties to buff him up for ogre slaying! # You can find default…" at bounding box center [759, 138] width 298 height 221
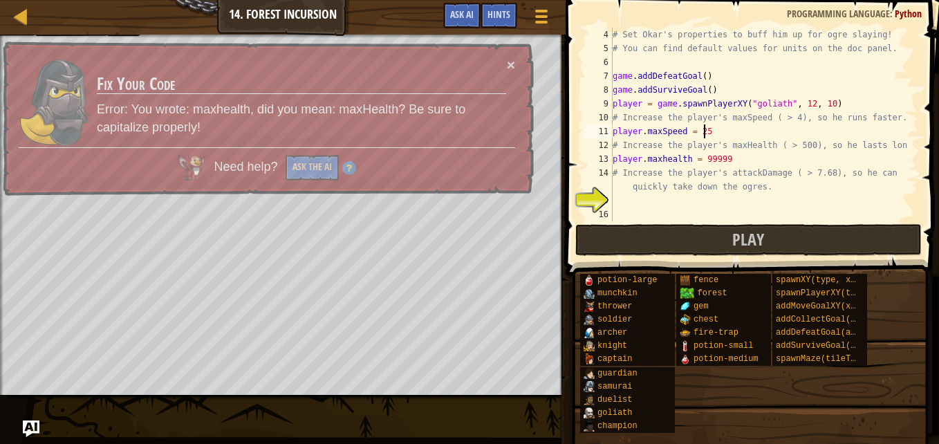
click at [704, 130] on div "# Set Okar's properties to buff him up for ogre slaying! # You can find default…" at bounding box center [759, 138] width 298 height 221
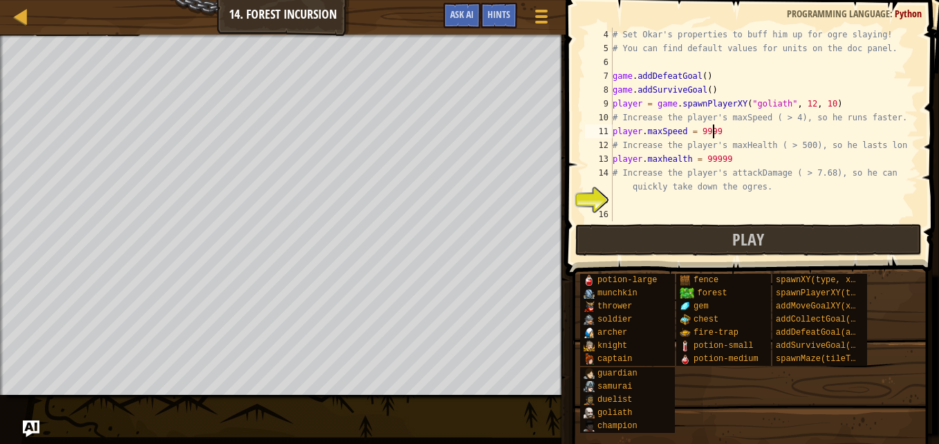
scroll to position [6, 8]
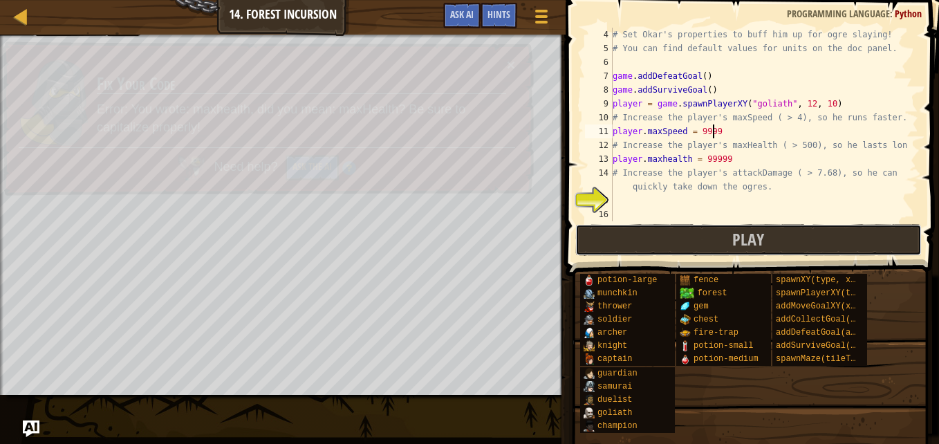
click at [764, 240] on button "Play" at bounding box center [748, 240] width 346 height 32
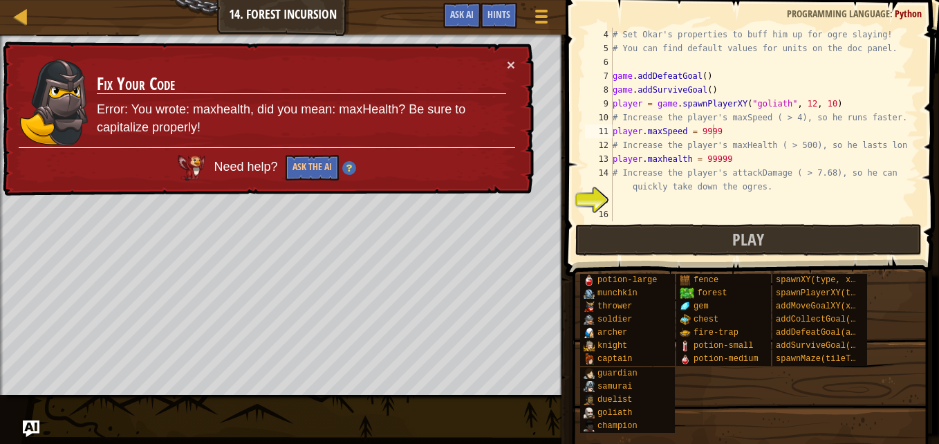
click at [647, 158] on div "# Set Okar's properties to buff him up for ogre slaying! # You can find default…" at bounding box center [759, 138] width 298 height 221
click at [664, 157] on div "# Set Okar's properties to buff him up for ogre slaying! # You can find default…" at bounding box center [759, 138] width 298 height 221
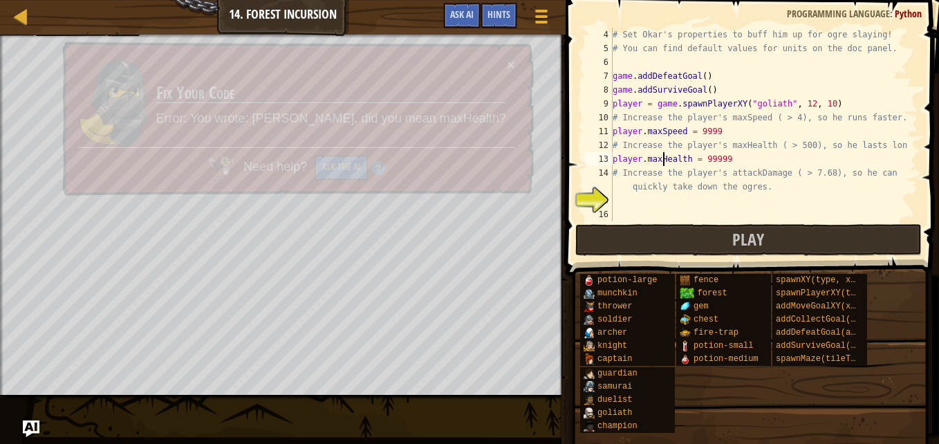
scroll to position [6, 4]
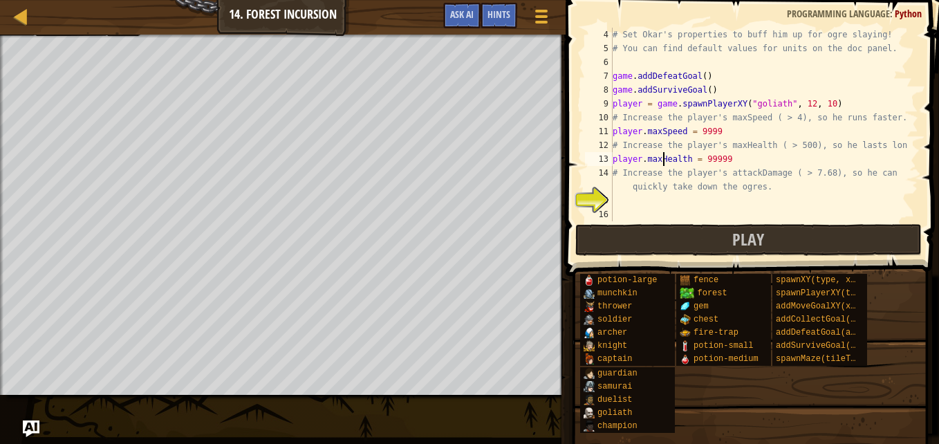
type textarea "player.maxHealth = 99999"
click at [751, 255] on button "Play" at bounding box center [748, 240] width 346 height 32
click at [724, 205] on div "# Set Okar's properties to buff him up for ogre slaying! # You can find default…" at bounding box center [759, 138] width 298 height 221
click at [720, 137] on div "# Set Okar's properties to buff him up for ogre slaying! # You can find default…" at bounding box center [759, 138] width 298 height 221
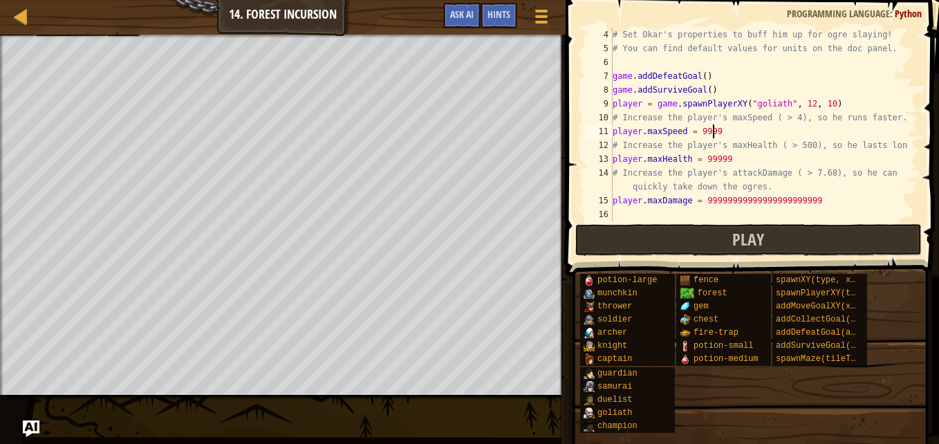
scroll to position [6, 8]
click at [726, 158] on div "# Set Okar's properties to buff him up for ogre slaying! # You can find default…" at bounding box center [759, 138] width 298 height 221
type textarea "player.maxHealth = 99999"
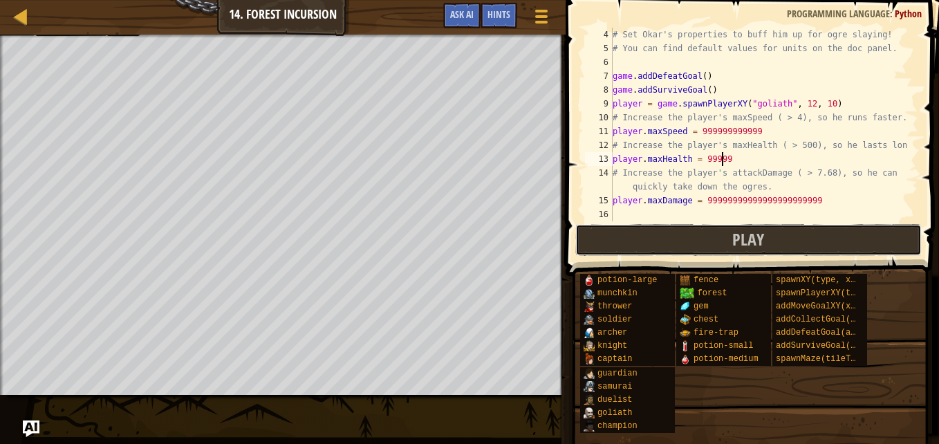
click at [790, 248] on button "Play" at bounding box center [748, 240] width 346 height 32
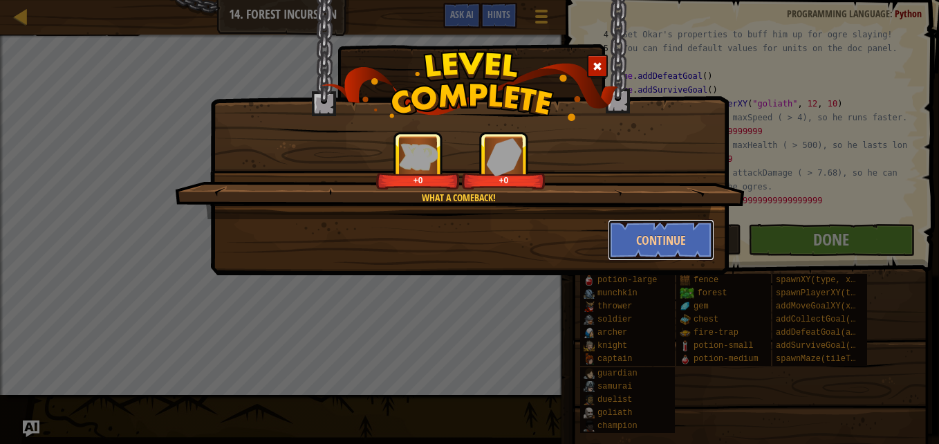
click at [698, 235] on button "Continue" at bounding box center [661, 239] width 107 height 41
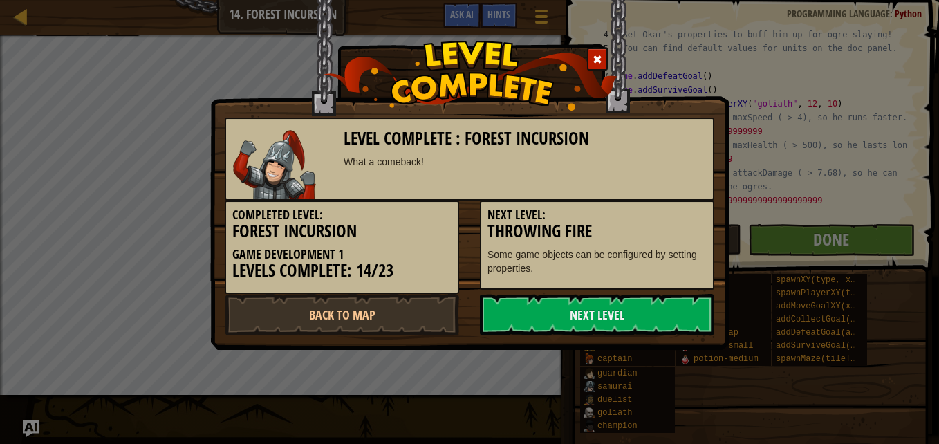
click at [645, 304] on link "Next Level" at bounding box center [597, 314] width 234 height 41
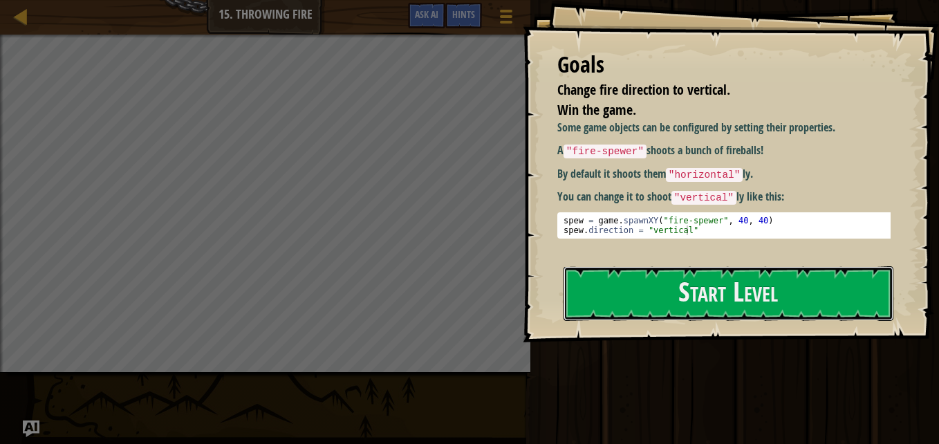
click at [676, 266] on button "Start Level" at bounding box center [729, 293] width 330 height 55
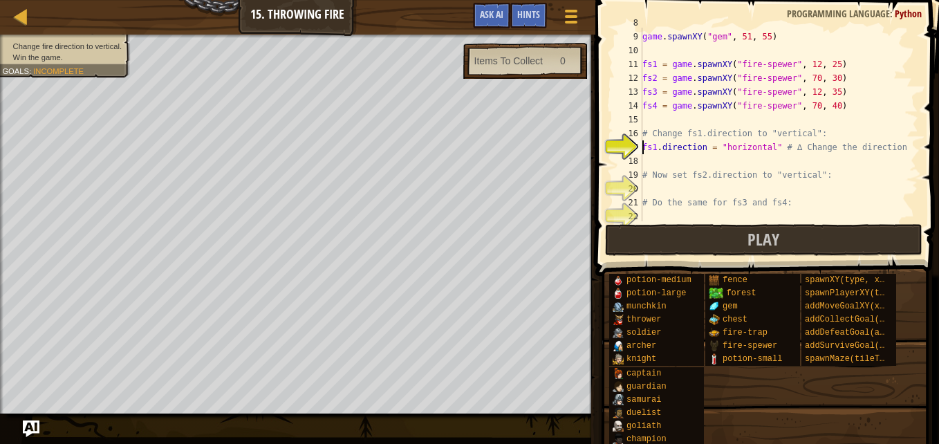
scroll to position [124, 0]
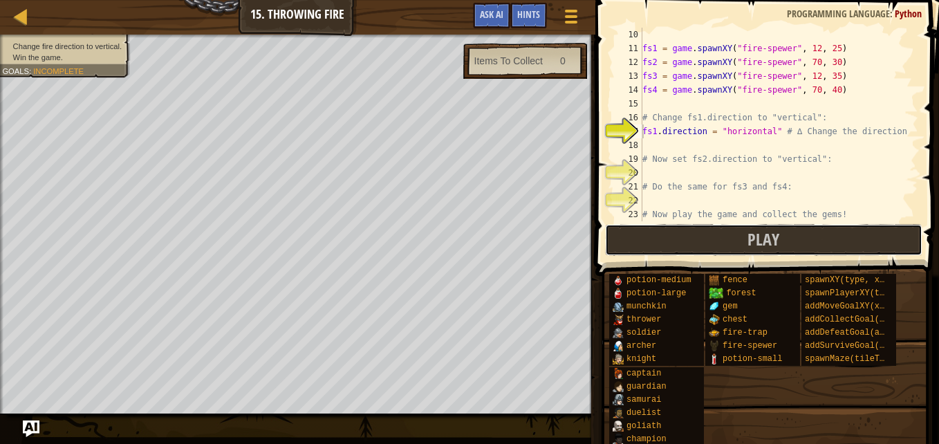
click at [678, 240] on button "Play" at bounding box center [763, 240] width 317 height 32
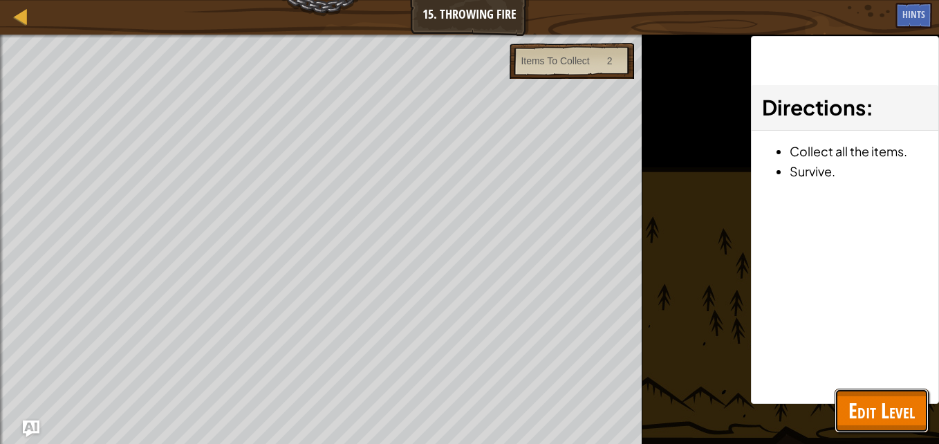
click at [860, 405] on span "Edit Level" at bounding box center [882, 410] width 66 height 28
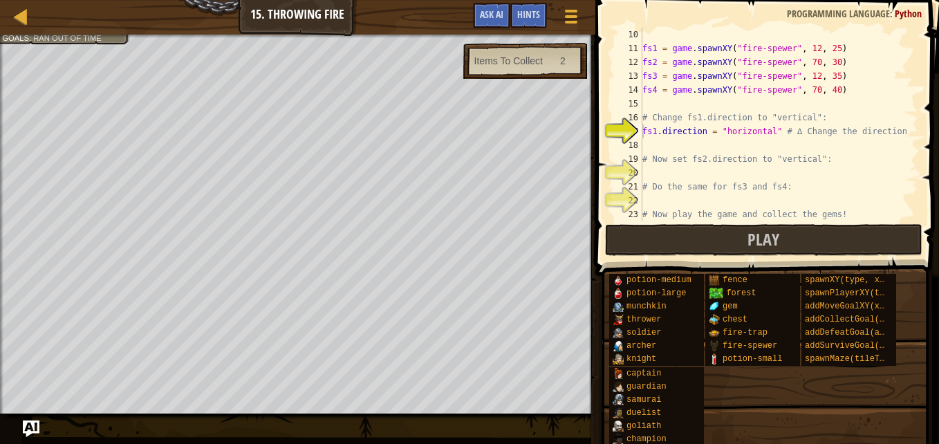
type textarea "# Now set fs2.direction to "vertical":"
click at [743, 163] on div "fs1 = game . spawnXY ( "fire-spewer" , 12 , 25 ) fs2 = game . spawnXY ( "fire-s…" at bounding box center [774, 138] width 268 height 221
click at [725, 141] on div "fs1 = game . spawnXY ( "fire-spewer" , 12 , 25 ) fs2 = game . spawnXY ( "fire-s…" at bounding box center [774, 138] width 268 height 221
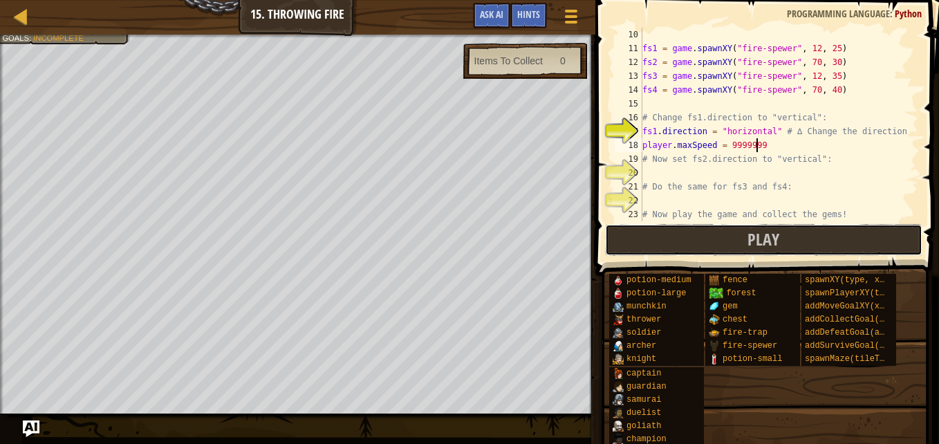
click at [766, 254] on button "Play" at bounding box center [763, 240] width 317 height 32
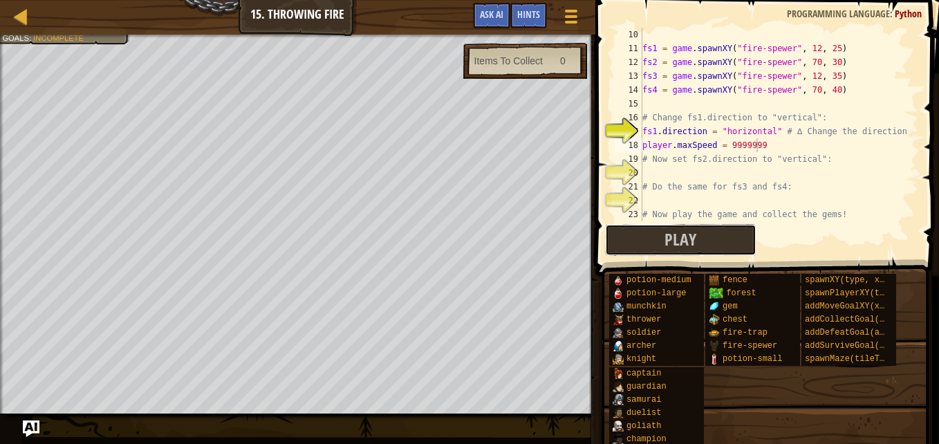
click at [684, 237] on span "Play" at bounding box center [681, 239] width 32 height 22
click at [663, 250] on button "Play" at bounding box center [680, 240] width 151 height 32
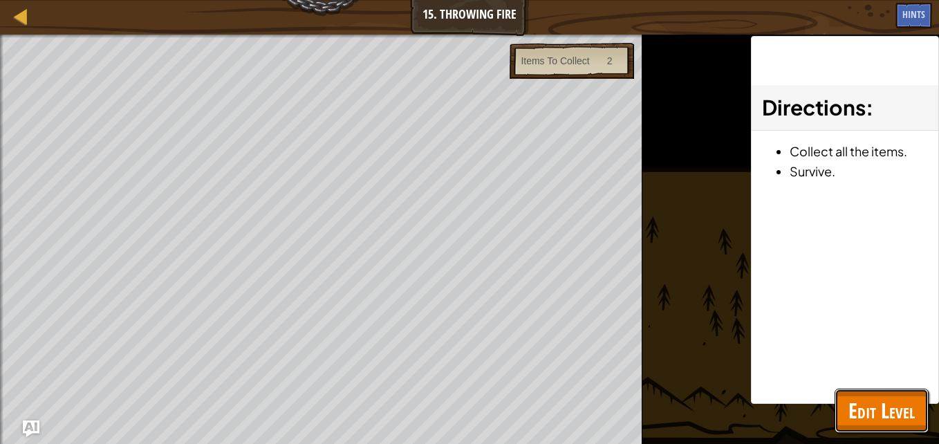
click at [896, 398] on span "Edit Level" at bounding box center [882, 410] width 66 height 28
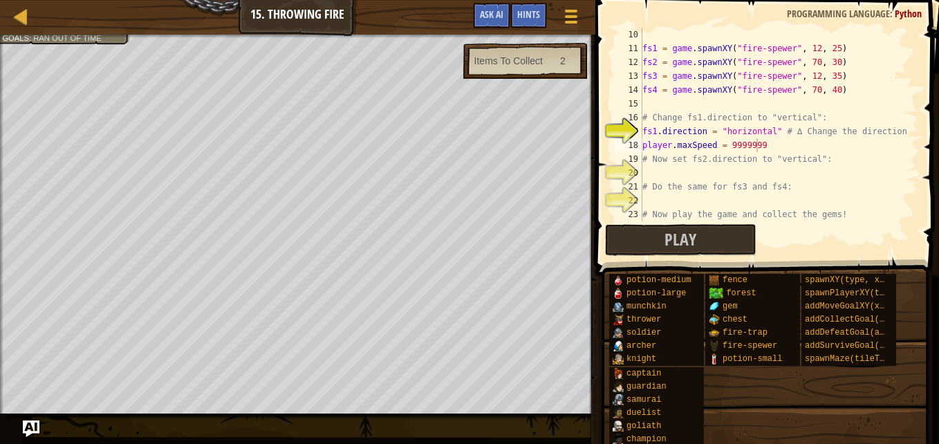
type textarea "# Do the same for fs3 and fs4:"
click at [796, 180] on div "fs1 = game . spawnXY ( "fire-spewer" , 12 , 25 ) fs2 = game . spawnXY ( "fire-s…" at bounding box center [774, 138] width 268 height 221
click at [821, 173] on div "fs1 = game . spawnXY ( "fire-spewer" , 12 , 25 ) fs2 = game . spawnXY ( "fire-s…" at bounding box center [774, 138] width 268 height 221
click at [645, 145] on div "fs1 = game . spawnXY ( "fire-spewer" , 12 , 25 ) fs2 = game . spawnXY ( "fire-s…" at bounding box center [774, 138] width 268 height 221
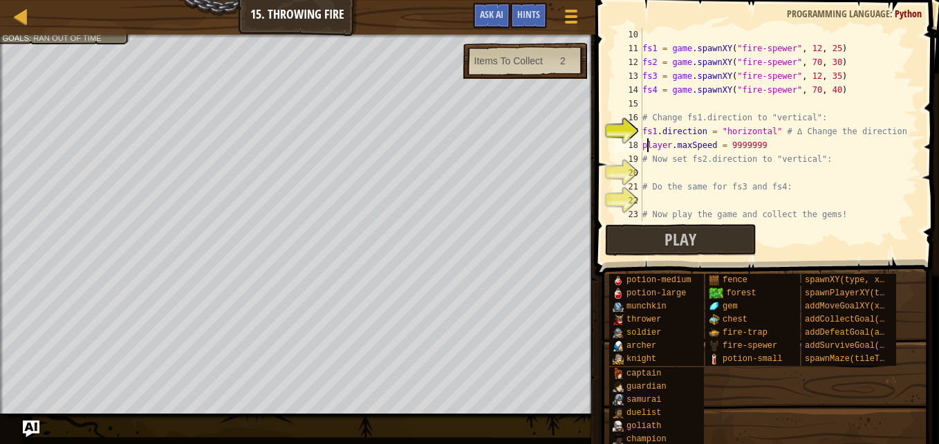
type textarea "player.maxSpeed = 9999999"
click at [644, 146] on div "fs1 = game . spawnXY ( "fire-spewer" , 12 , 25 ) fs2 = game . spawnXY ( "fire-s…" at bounding box center [774, 138] width 268 height 221
drag, startPoint x: 644, startPoint y: 146, endPoint x: 674, endPoint y: 145, distance: 29.7
click at [674, 145] on div "fs1 = game . spawnXY ( "fire-spewer" , 12 , 25 ) fs2 = game . spawnXY ( "fire-s…" at bounding box center [774, 138] width 268 height 221
click at [690, 171] on div "fs1 = game . spawnXY ( "fire-spewer" , 12 , 25 ) fs2 = game . spawnXY ( "fire-s…" at bounding box center [774, 138] width 268 height 221
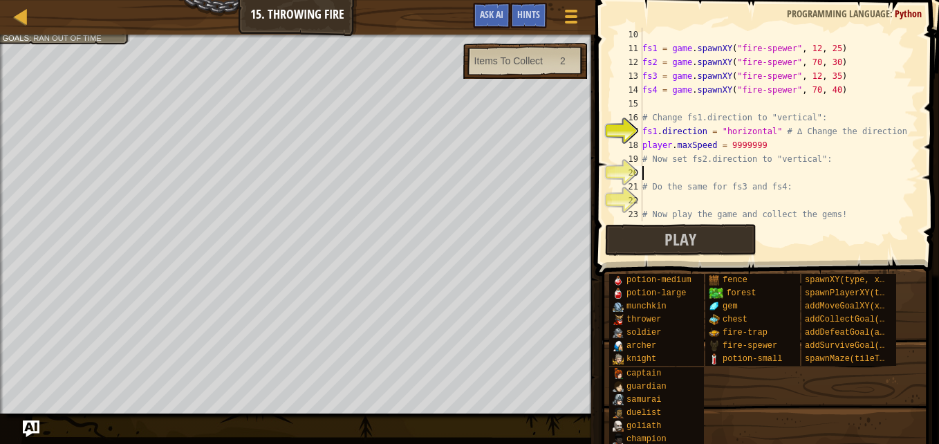
paste textarea "player."
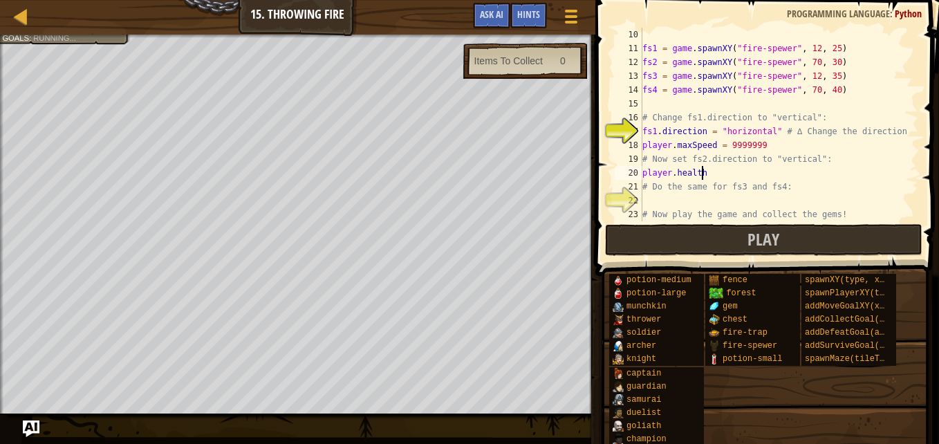
scroll to position [6, 4]
click at [674, 172] on div "fs1 = game . spawnXY ( "fire-spewer" , 12 , 25 ) fs2 = game . spawnXY ( "fire-s…" at bounding box center [774, 138] width 268 height 221
click at [693, 171] on div "fs1 = game . spawnXY ( "fire-spewer" , 12 , 25 ) fs2 = game . spawnXY ( "fire-s…" at bounding box center [774, 138] width 268 height 221
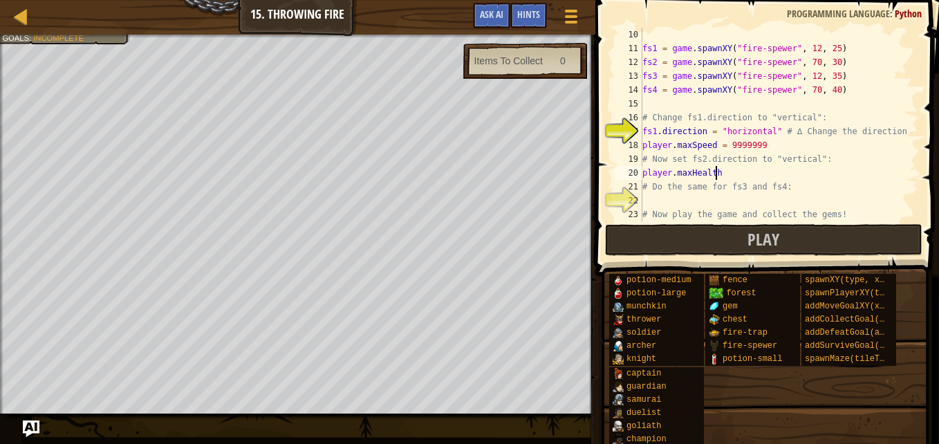
click at [728, 172] on div "fs1 = game . spawnXY ( "fire-spewer" , 12 , 25 ) fs2 = game . spawnXY ( "fire-s…" at bounding box center [774, 138] width 268 height 221
type textarea "player.maxHealth = 9999999"
click at [750, 202] on div "fs1 = game . spawnXY ( "fire-spewer" , 12 , 25 ) fs2 = game . spawnXY ( "fire-s…" at bounding box center [774, 138] width 268 height 221
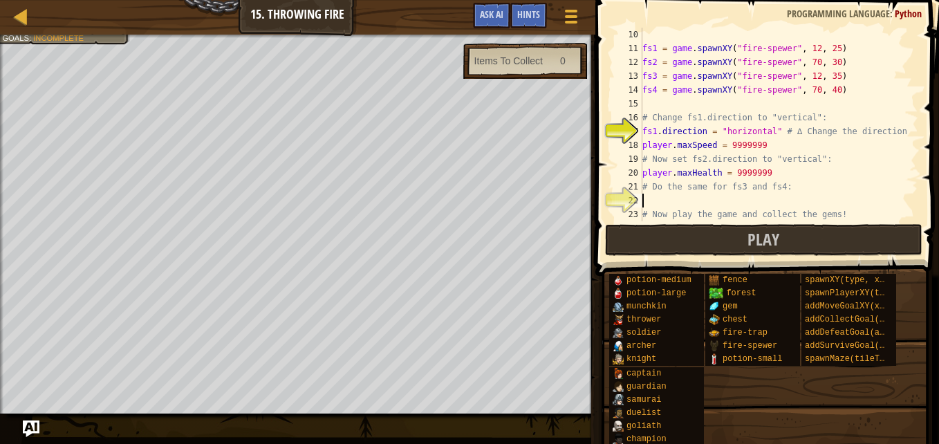
scroll to position [6, 0]
click at [795, 204] on div "fs1 = game . spawnXY ( "fire-spewer" , 12 , 25 ) fs2 = game . spawnXY ( "fire-s…" at bounding box center [774, 125] width 268 height 194
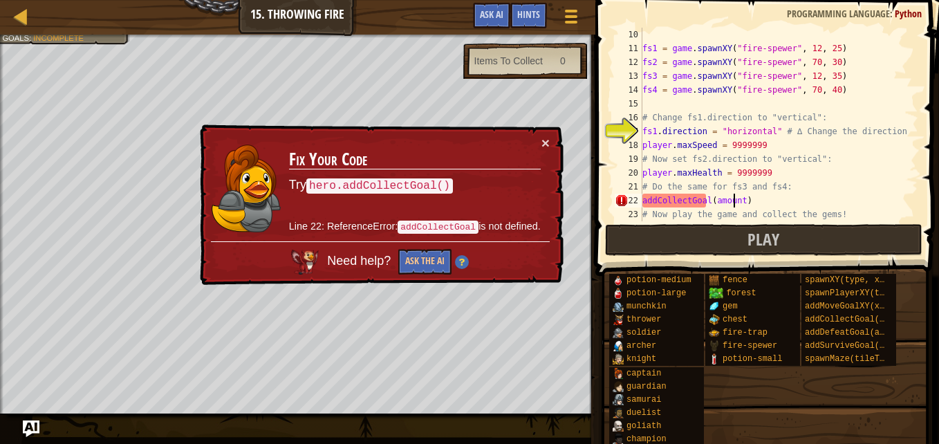
click at [734, 201] on div "fs1 = game . spawnXY ( "fire-spewer" , 12 , 25 ) fs2 = game . spawnXY ( "fire-s…" at bounding box center [774, 138] width 268 height 221
click at [737, 201] on div "fs1 = game . spawnXY ( "fire-spewer" , 12 , 25 ) fs2 = game . spawnXY ( "fire-s…" at bounding box center [774, 138] width 268 height 221
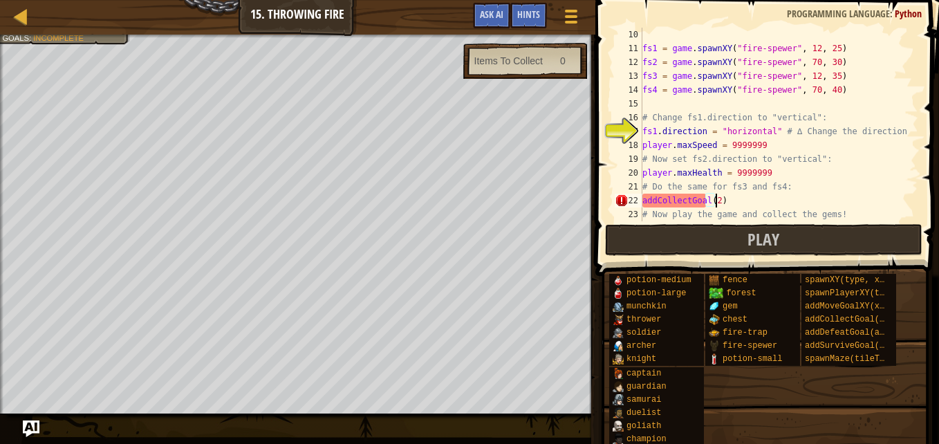
scroll to position [6, 6]
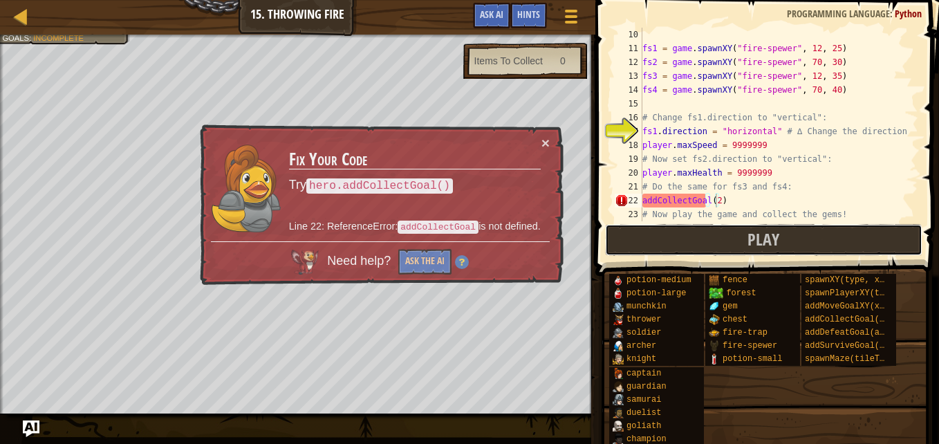
click at [774, 250] on span "Play" at bounding box center [764, 239] width 32 height 22
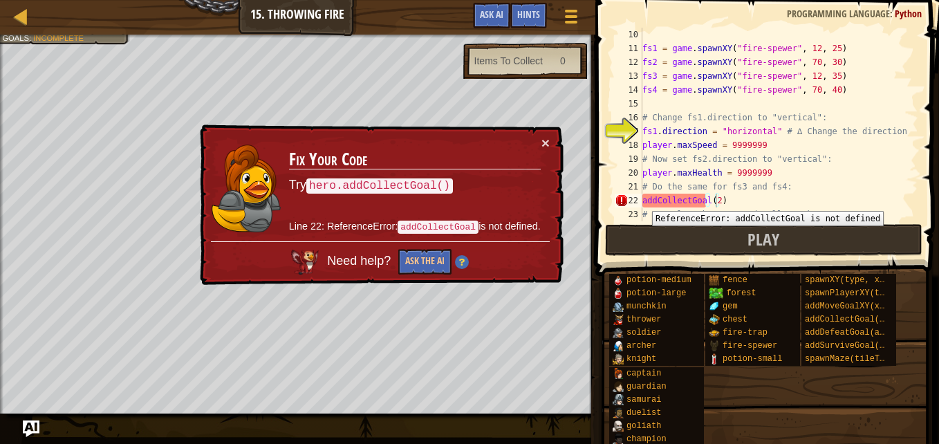
click at [642, 200] on div "fs1 = game . spawnXY ( "fire-spewer" , 12 , 25 ) fs2 = game . spawnXY ( "fire-s…" at bounding box center [774, 138] width 268 height 221
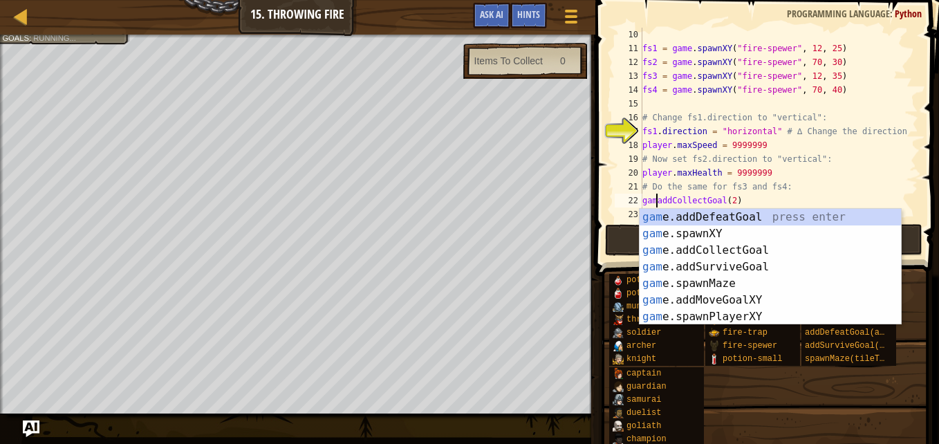
scroll to position [6, 1]
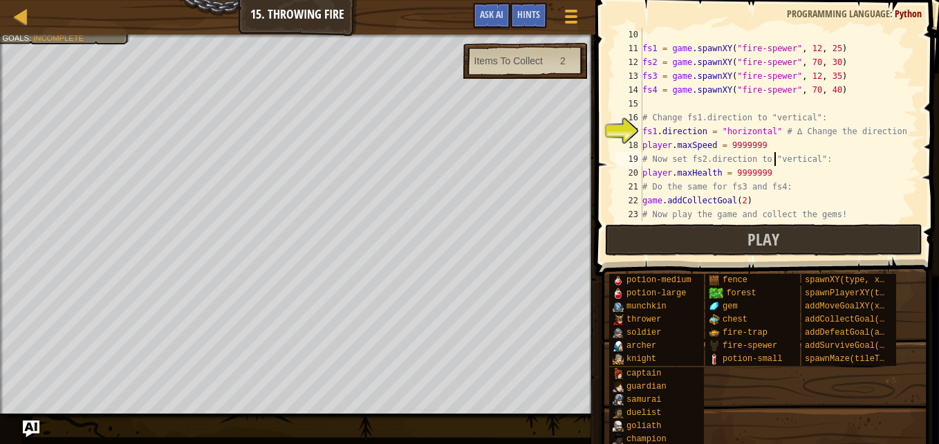
click at [775, 152] on div "fs1 = game . spawnXY ( "fire-spewer" , 12 , 25 ) fs2 = game . spawnXY ( "fire-s…" at bounding box center [774, 138] width 268 height 221
click at [770, 146] on div "fs1 = game . spawnXY ( "fire-spewer" , 12 , 25 ) fs2 = game . spawnXY ( "fire-s…" at bounding box center [774, 138] width 268 height 221
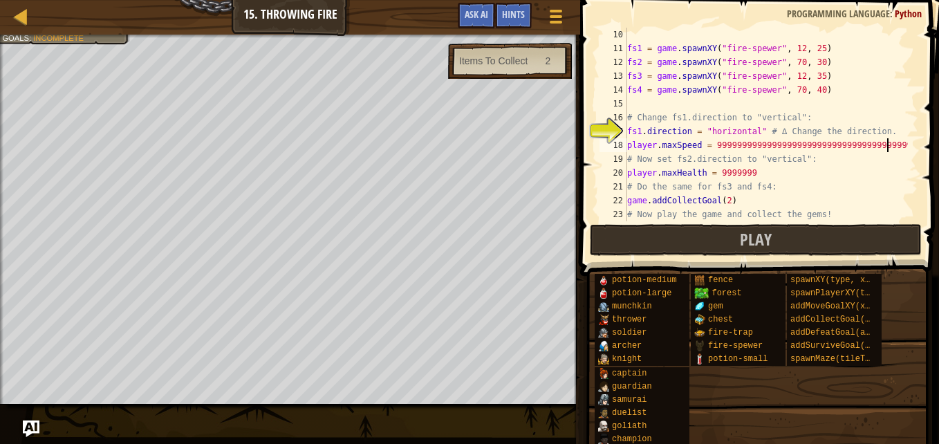
click at [781, 172] on div "fs1 = game . spawnXY ( "fire-spewer" , 12 , 25 ) fs2 = game . spawnXY ( "fire-s…" at bounding box center [767, 138] width 284 height 221
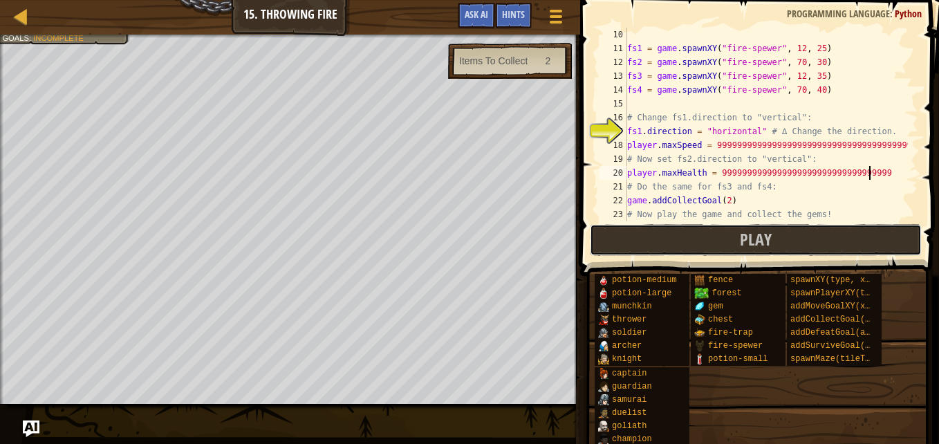
click at [857, 235] on button "Play" at bounding box center [756, 240] width 332 height 32
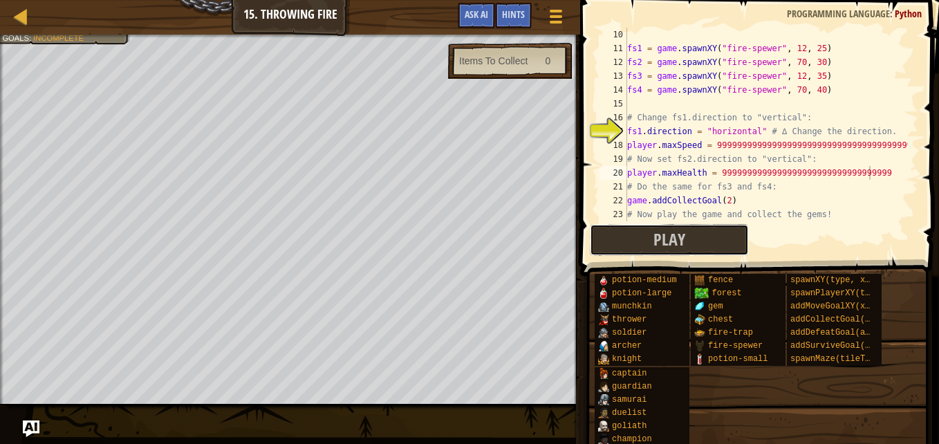
click at [638, 239] on button "Play" at bounding box center [669, 240] width 159 height 32
click at [746, 132] on div "fs1 = game . spawnXY ( "fire-spewer" , 12 , 25 ) fs2 = game . spawnXY ( "fire-s…" at bounding box center [767, 138] width 284 height 221
click at [748, 131] on div "fs1 = game . spawnXY ( "fire-spewer" , 12 , 25 ) fs2 = game . spawnXY ( "fire-s…" at bounding box center [767, 138] width 284 height 221
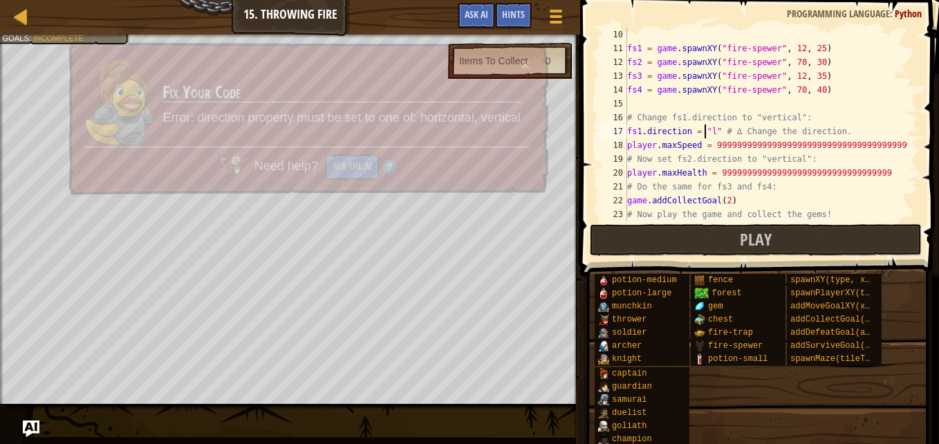
scroll to position [6, 8]
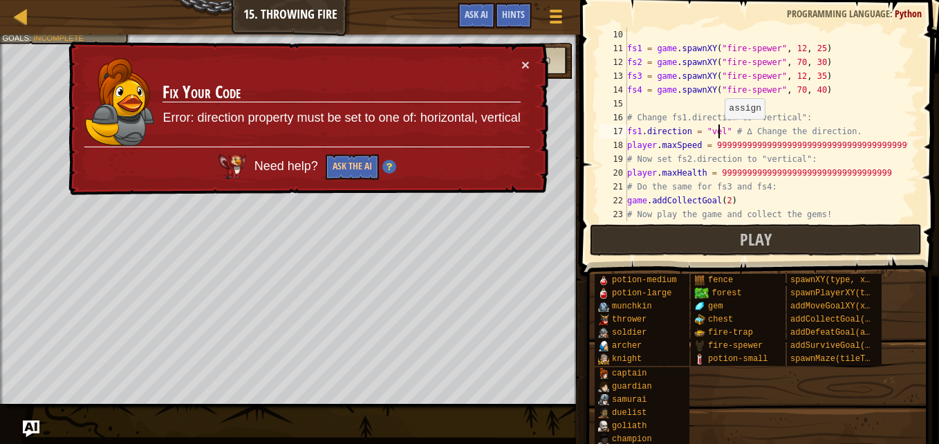
click at [718, 133] on div "fs1 = game . spawnXY ( "fire-spewer" , 12 , 25 ) fs2 = game . spawnXY ( "fire-s…" at bounding box center [767, 138] width 284 height 221
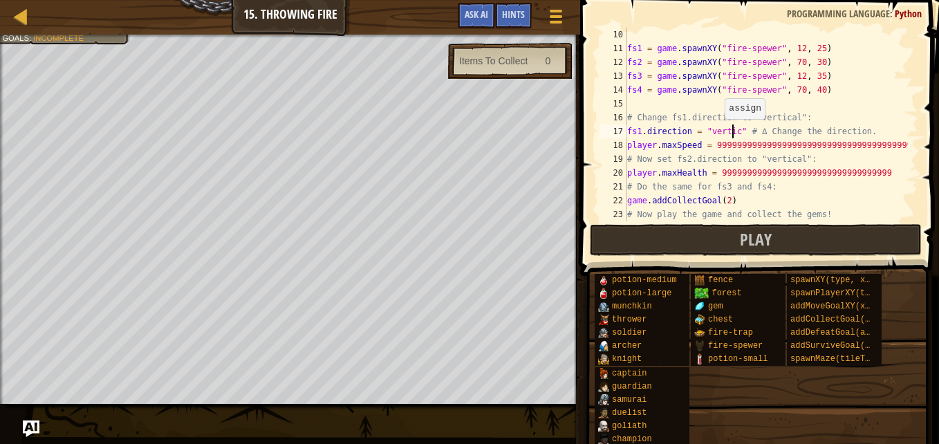
scroll to position [6, 10]
click at [808, 241] on button "Play" at bounding box center [756, 240] width 332 height 32
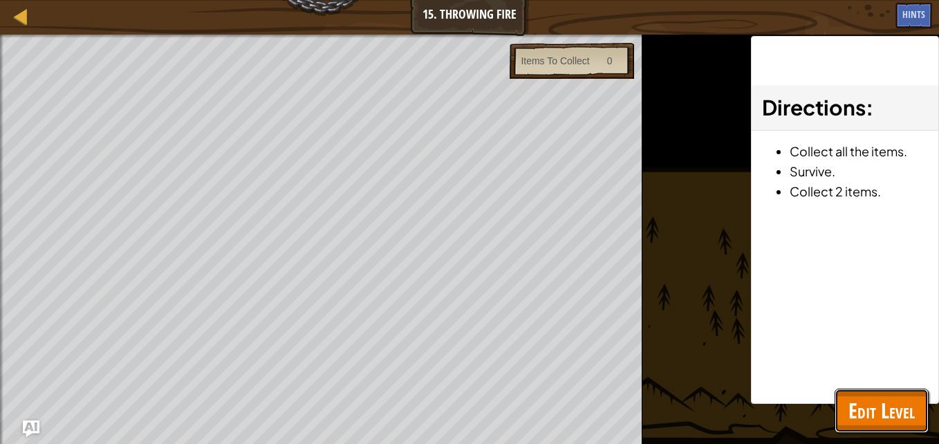
click at [879, 409] on span "Edit Level" at bounding box center [882, 410] width 66 height 28
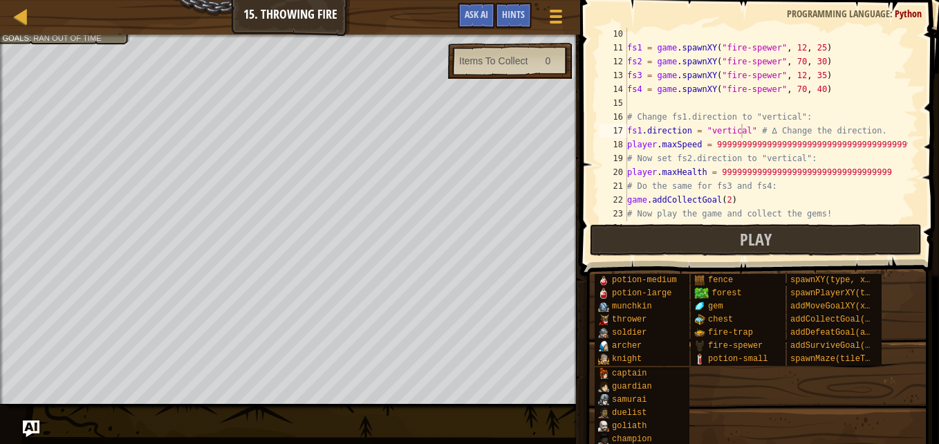
scroll to position [124, 0]
drag, startPoint x: 627, startPoint y: 133, endPoint x: 713, endPoint y: 138, distance: 86.6
click at [713, 138] on div "fs1.direction = "vertical" # ∆ Change the direction. 9 10 11 12 13 14 15 16 17 …" at bounding box center [758, 125] width 322 height 194
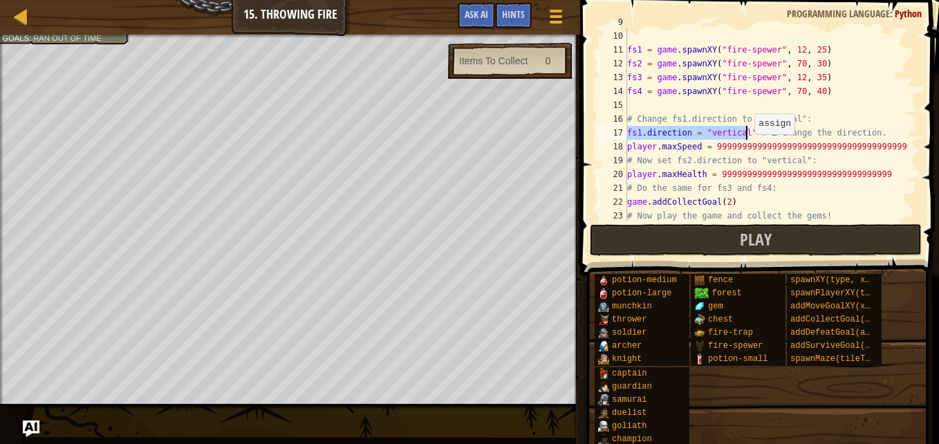
drag, startPoint x: 629, startPoint y: 132, endPoint x: 746, endPoint y: 136, distance: 117.6
click at [746, 136] on div "game . spawnXY ( "gem" , 51 , 55 ) fs1 = game . spawnXY ( "fire-spewer" , 12 , …" at bounding box center [767, 125] width 284 height 221
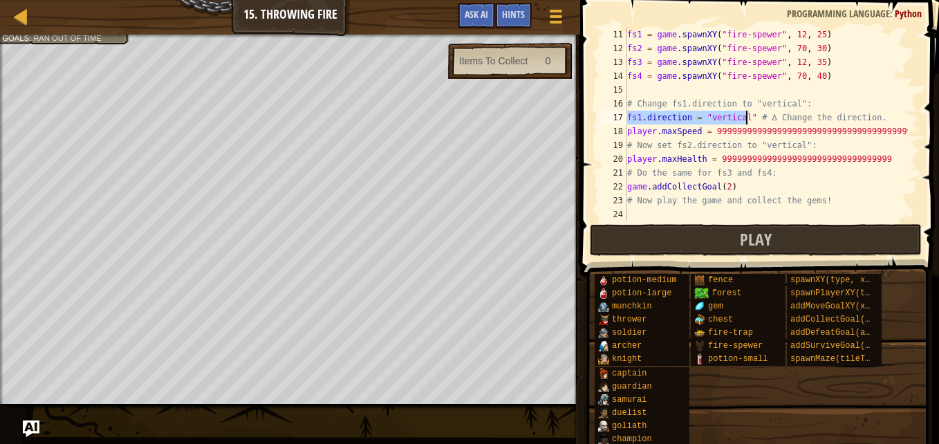
scroll to position [138, 0]
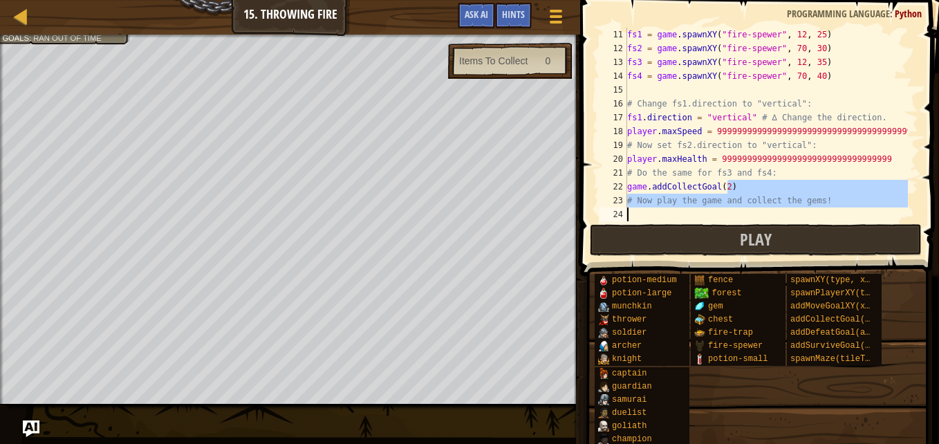
drag, startPoint x: 744, startPoint y: 189, endPoint x: 677, endPoint y: 211, distance: 70.6
click at [677, 211] on div "fs1 = game . spawnXY ( "fire-spewer" , 12 , 25 ) fs2 = game . spawnXY ( "fire-s…" at bounding box center [767, 138] width 284 height 221
type textarea "# Now play the game and collect the gems!"
click at [677, 211] on div "fs1 = game . spawnXY ( "fire-spewer" , 12 , 25 ) fs2 = game . spawnXY ( "fire-s…" at bounding box center [767, 125] width 284 height 194
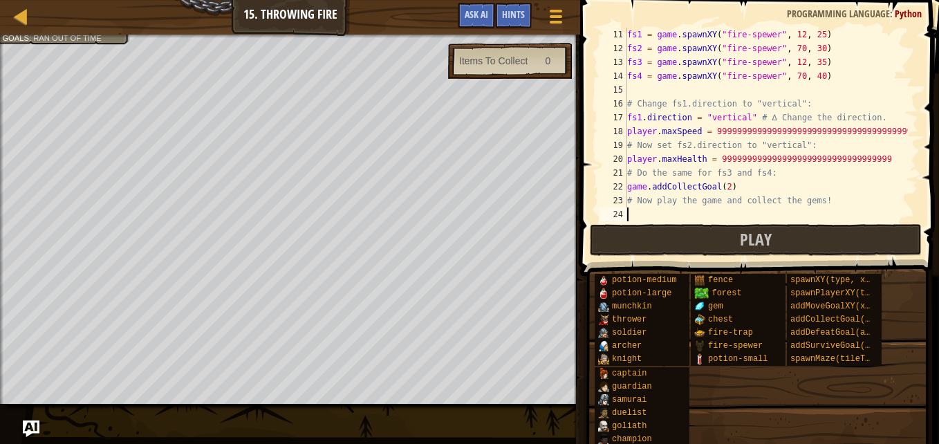
click at [681, 213] on div "fs1 = game . spawnXY ( "fire-spewer" , 12 , 25 ) fs2 = game . spawnXY ( "fire-s…" at bounding box center [767, 138] width 284 height 221
paste textarea "fs1.direction = "vertical""
type textarea "fs1.direction = "vertical""
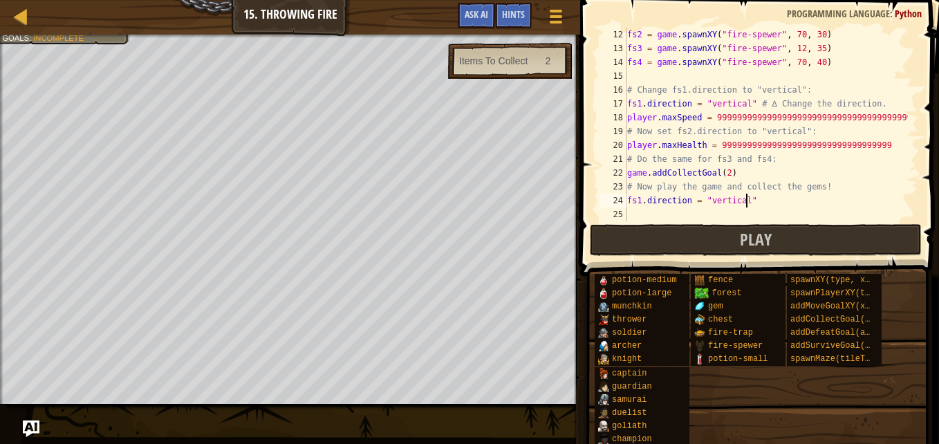
click at [707, 202] on div "fs2 = game . spawnXY ( "fire-spewer" , 70 , 30 ) fs3 = game . spawnXY ( "fire-s…" at bounding box center [767, 138] width 284 height 221
click at [705, 214] on div "fs2 = game . spawnXY ( "fire-spewer" , 70 , 30 ) fs3 = game . spawnXY ( "fire-s…" at bounding box center [767, 138] width 284 height 221
paste textarea "fs1.direction = "vertical""
type textarea "fs1.direction = "vertical""
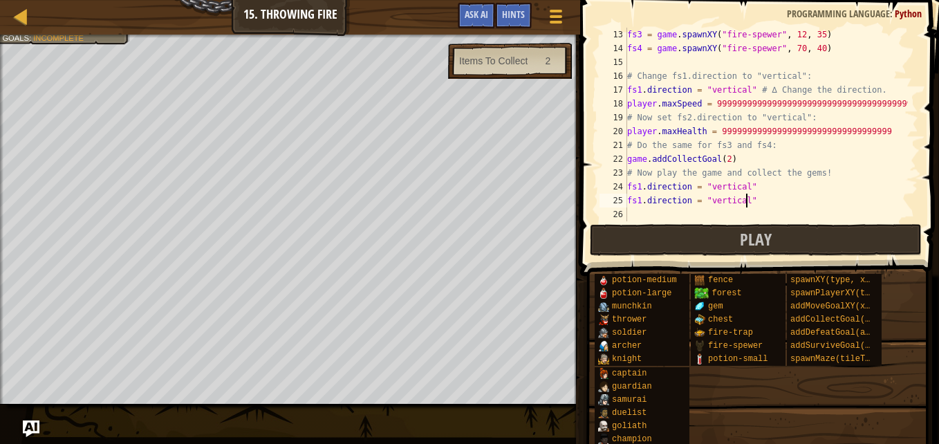
scroll to position [166, 0]
click at [713, 215] on div "fs3 = game . spawnXY ( "fire-spewer" , 12 , 35 ) fs4 = game . spawnXY ( "fire-s…" at bounding box center [767, 138] width 284 height 221
paste textarea "fs1.direction = "vertical""
click at [641, 186] on div "fs3 = game . spawnXY ( "fire-spewer" , 12 , 35 ) fs4 = game . spawnXY ( "fire-s…" at bounding box center [767, 138] width 284 height 221
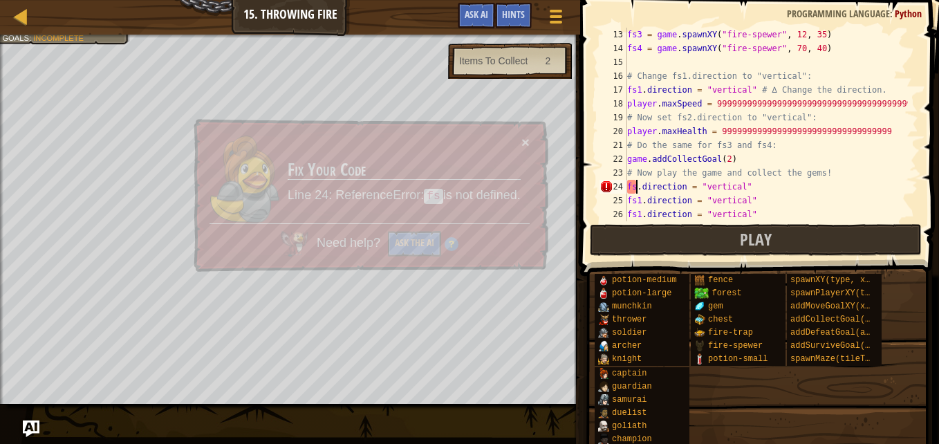
scroll to position [6, 1]
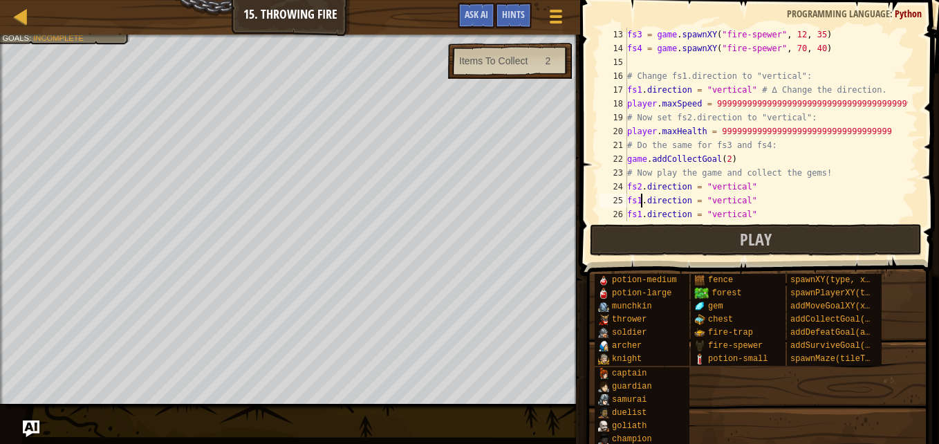
click at [639, 201] on div "fs3 = game . spawnXY ( "fire-spewer" , 12 , 35 ) fs4 = game . spawnXY ( "fire-s…" at bounding box center [767, 138] width 284 height 221
click at [638, 210] on div "fs3 = game . spawnXY ( "fire-spewer" , 12 , 35 ) fs4 = game . spawnXY ( "fire-s…" at bounding box center [767, 138] width 284 height 221
click at [638, 213] on div "fs3 = game . spawnXY ( "fire-spewer" , 12 , 35 ) fs4 = game . spawnXY ( "fire-s…" at bounding box center [767, 138] width 284 height 221
click at [638, 214] on div "fs3 = game . spawnXY ( "fire-spewer" , 12 , 35 ) fs4 = game . spawnXY ( "fire-s…" at bounding box center [767, 138] width 284 height 221
click at [638, 216] on div "fs3 = game . spawnXY ( "fire-spewer" , 12 , 35 ) fs4 = game . spawnXY ( "fire-s…" at bounding box center [767, 138] width 284 height 221
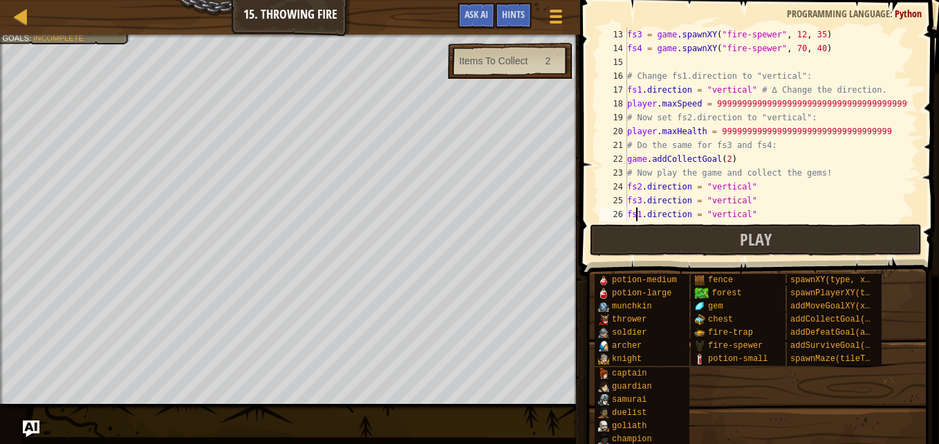
click at [638, 216] on div "fs3 = game . spawnXY ( "fire-spewer" , 12 , 35 ) fs4 = game . spawnXY ( "fire-s…" at bounding box center [767, 138] width 284 height 221
click at [642, 215] on div "fs3 = game . spawnXY ( "fire-spewer" , 12 , 35 ) fs4 = game . spawnXY ( "fire-s…" at bounding box center [767, 138] width 284 height 221
type textarea "fs4.direction = "vertical""
click at [681, 246] on button "Play" at bounding box center [756, 240] width 332 height 32
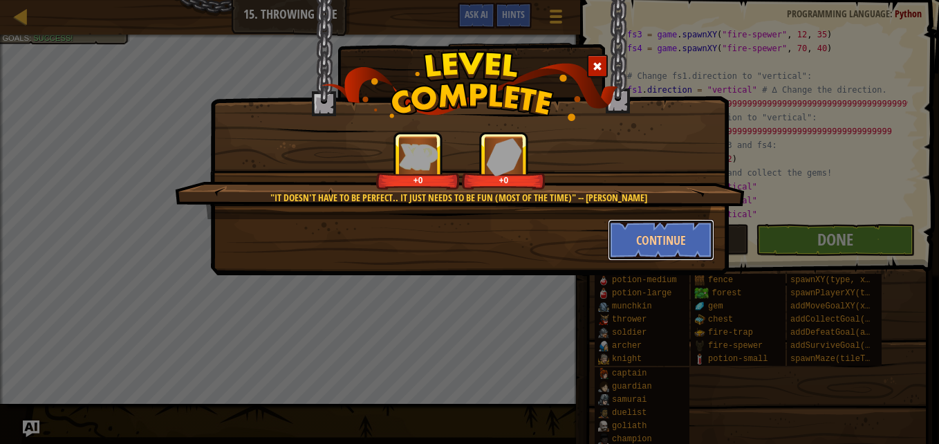
click at [652, 241] on button "Continue" at bounding box center [661, 239] width 107 height 41
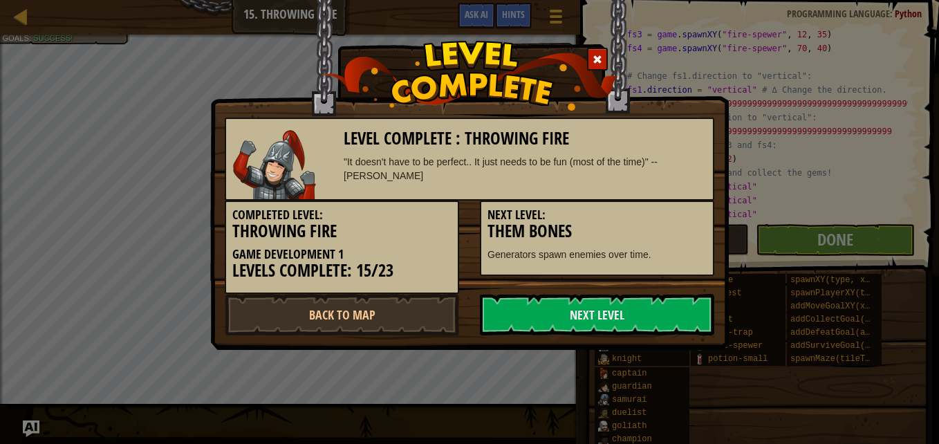
click at [647, 310] on link "Next Level" at bounding box center [597, 314] width 234 height 41
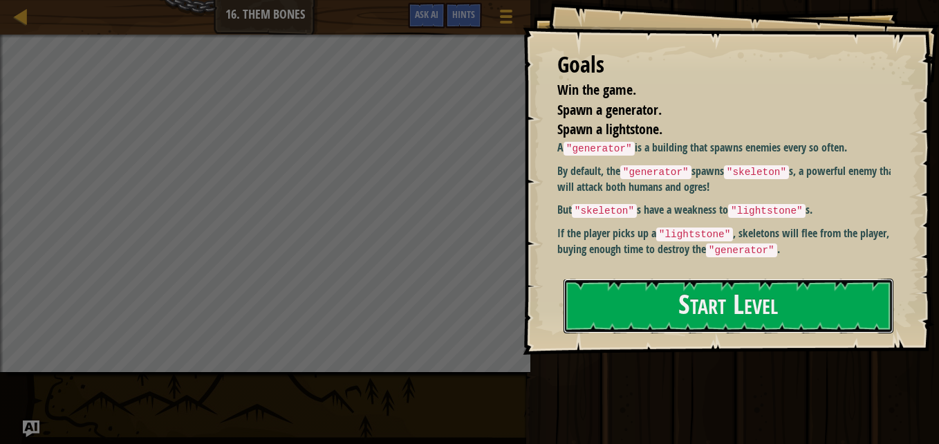
click at [647, 310] on button "Start Level" at bounding box center [729, 306] width 330 height 55
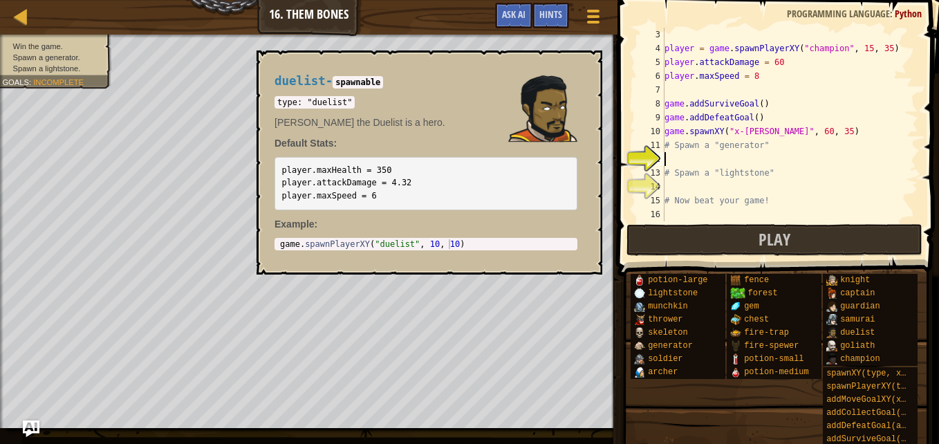
scroll to position [16, 0]
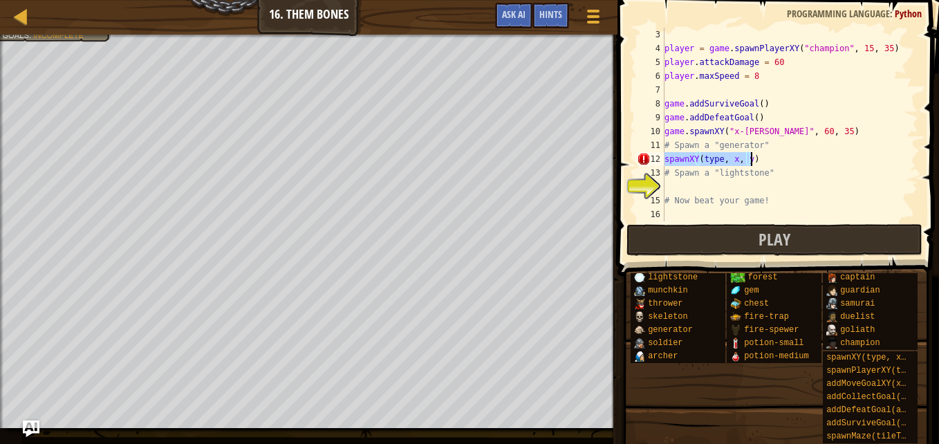
click at [718, 157] on div "player = game . spawnPlayerXY ( "champion" , 15 , 35 ) player . attackDamage = …" at bounding box center [785, 125] width 246 height 194
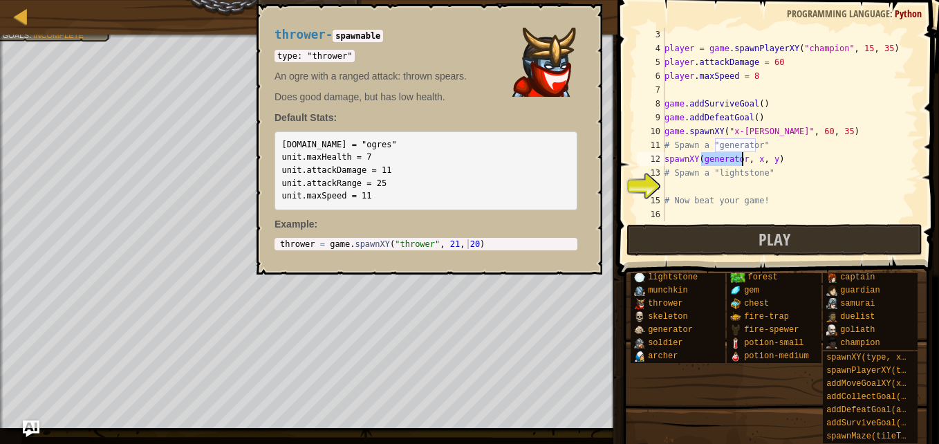
click at [703, 159] on div "player = game . spawnPlayerXY ( "champion" , 15 , 35 ) player . attackDamage = …" at bounding box center [785, 125] width 246 height 194
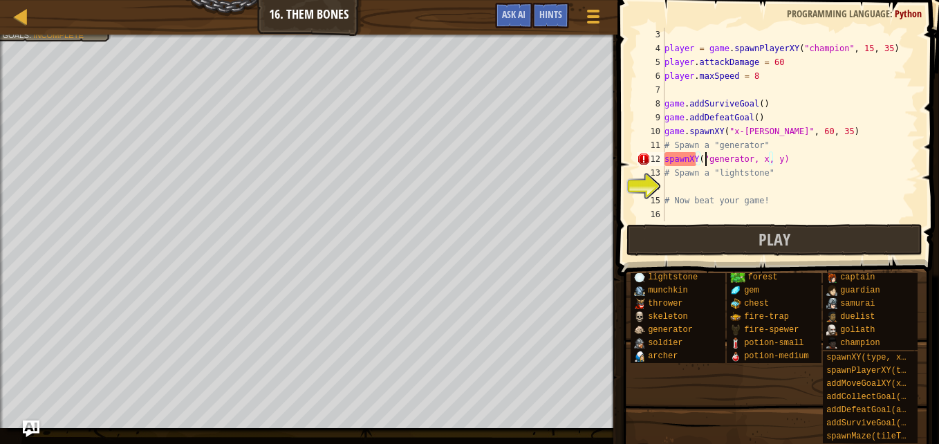
scroll to position [6, 3]
click at [746, 160] on div "player = game . spawnPlayerXY ( "champion" , 15 , 35 ) player . attackDamage = …" at bounding box center [785, 138] width 246 height 221
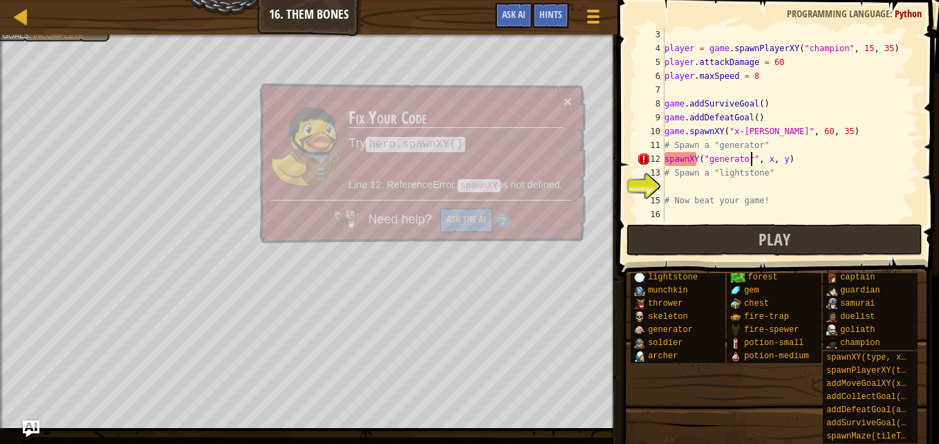
click at [764, 163] on div "player = game . spawnPlayerXY ( "champion" , 15 , 35 ) player . attackDamage = …" at bounding box center [785, 138] width 246 height 221
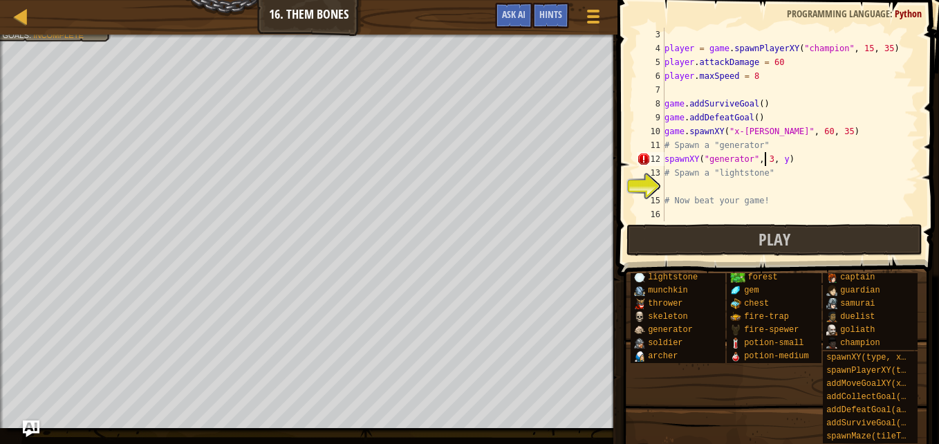
scroll to position [6, 8]
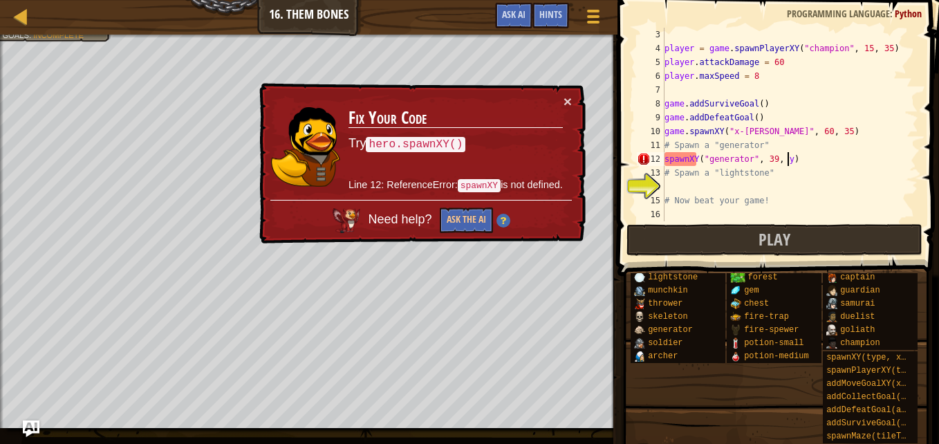
click at [790, 161] on div "player = game . spawnPlayerXY ( "champion" , 15 , 35 ) player . attackDamage = …" at bounding box center [785, 138] width 246 height 221
click at [784, 160] on div "player = game . spawnPlayerXY ( "champion" , 15 , 35 ) player . attackDamage = …" at bounding box center [785, 138] width 246 height 221
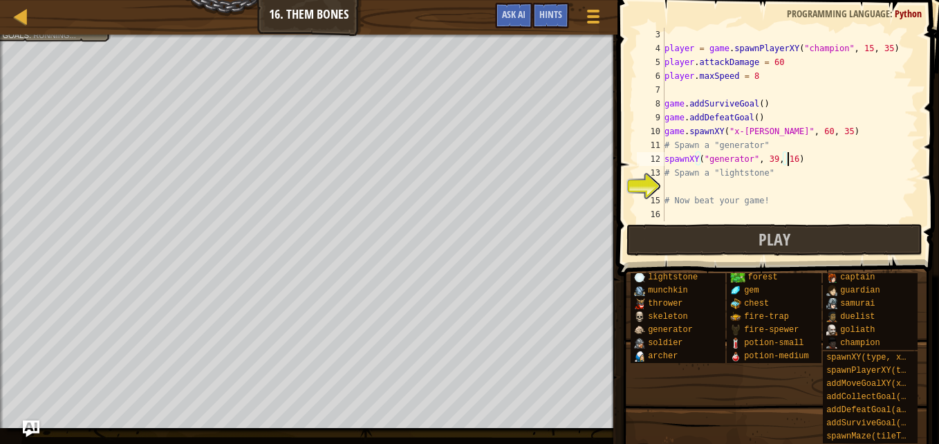
scroll to position [6, 10]
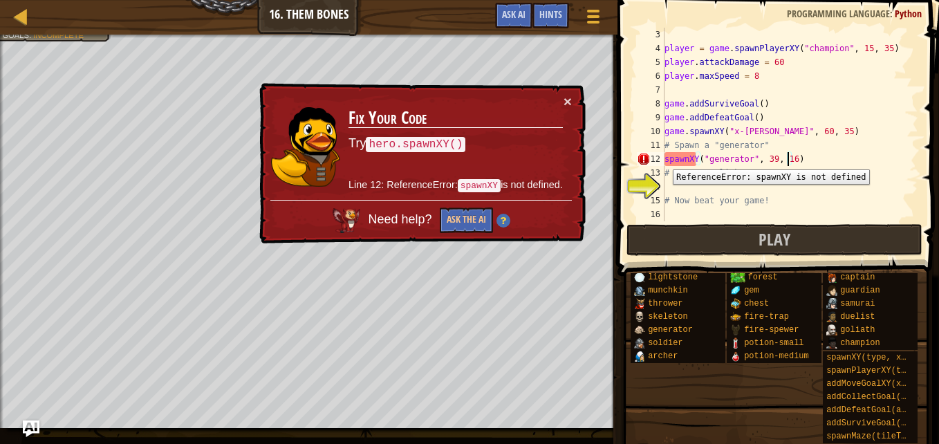
click at [664, 159] on div "12" at bounding box center [651, 159] width 28 height 14
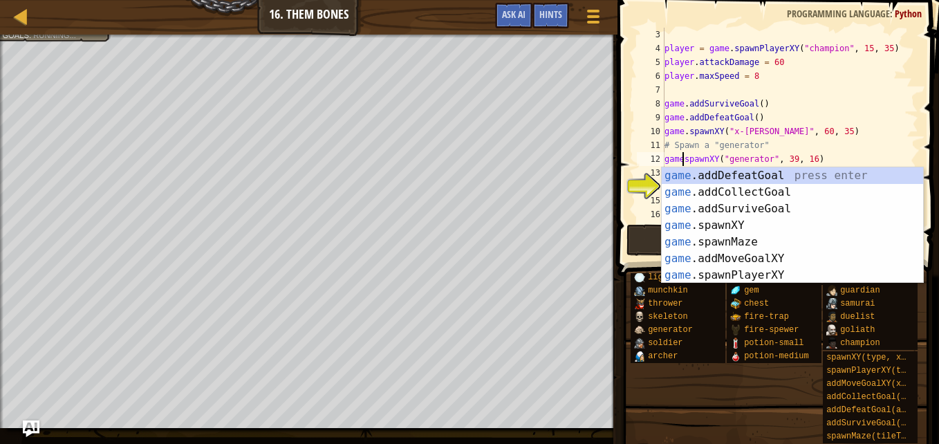
scroll to position [6, 1]
click at [888, 119] on div "player = game . spawnPlayerXY ( "champion" , 15 , 35 ) player . attackDamage = …" at bounding box center [785, 138] width 246 height 221
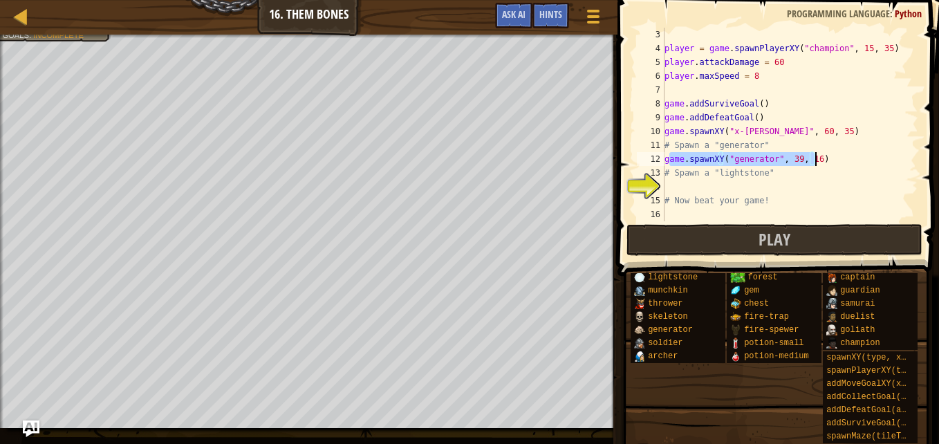
drag, startPoint x: 667, startPoint y: 162, endPoint x: 811, endPoint y: 162, distance: 143.9
click at [811, 162] on div "player = game . spawnPlayerXY ( "champion" , 15 , 35 ) player . attackDamage = …" at bounding box center [785, 138] width 246 height 221
click at [720, 178] on div "player = game . spawnPlayerXY ( "champion" , 15 , 35 ) player . attackDamage = …" at bounding box center [785, 138] width 246 height 221
type textarea "# Spawn a "lightstone""
click at [728, 191] on div "player = game . spawnPlayerXY ( "champion" , 15 , 35 ) player . attackDamage = …" at bounding box center [785, 138] width 246 height 221
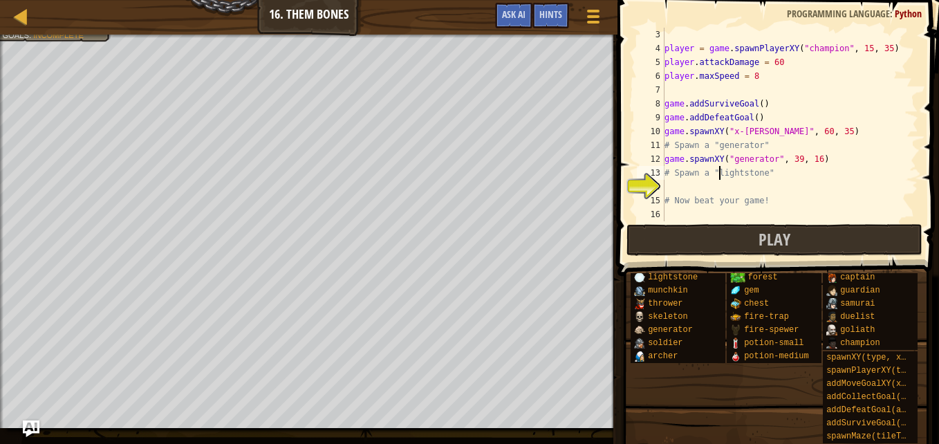
scroll to position [6, 0]
paste textarea "ame.spawnXY("generator", 39, 16"
click at [761, 189] on div "player = game . spawnPlayerXY ( "champion" , 15 , 35 ) player . attackDamage = …" at bounding box center [785, 138] width 246 height 221
click at [766, 188] on div "player = game . spawnPlayerXY ( "champion" , 15 , 35 ) player . attackDamage = …" at bounding box center [785, 138] width 246 height 221
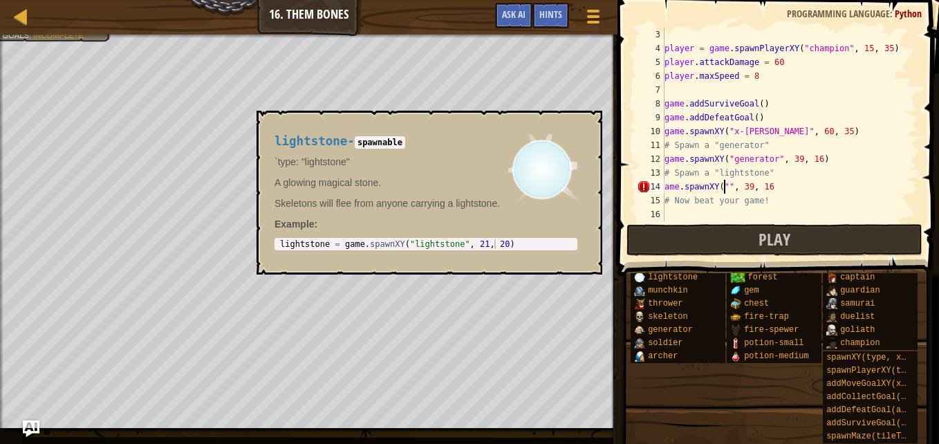
type textarea "ame.spawnXY("", 39, 16"
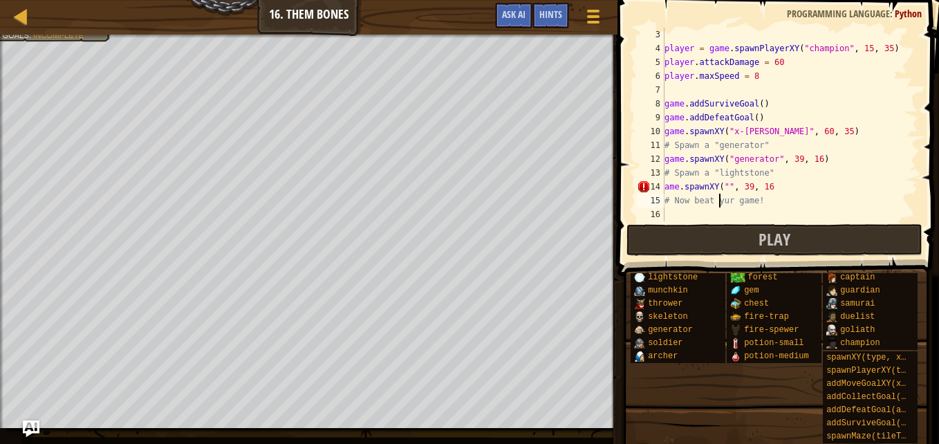
scroll to position [6, 5]
click at [730, 186] on div "player = game . spawnPlayerXY ( "champion" , 15 , 35 ) player . attackDamage = …" at bounding box center [785, 125] width 246 height 194
click at [788, 185] on div "player = game . spawnPlayerXY ( "champion" , 15 , 35 ) player . attackDamage = …" at bounding box center [785, 138] width 246 height 221
click at [796, 189] on div "player = game . spawnPlayerXY ( "champion" , 15 , 35 ) player . attackDamage = …" at bounding box center [785, 138] width 246 height 221
click at [811, 187] on div "player = game . spawnPlayerXY ( "champion" , 15 , 35 ) player . attackDamage = …" at bounding box center [785, 138] width 246 height 221
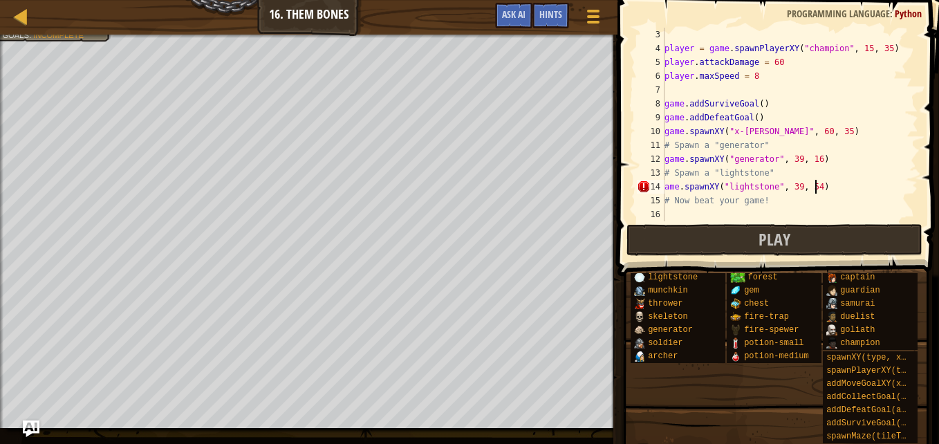
scroll to position [6, 12]
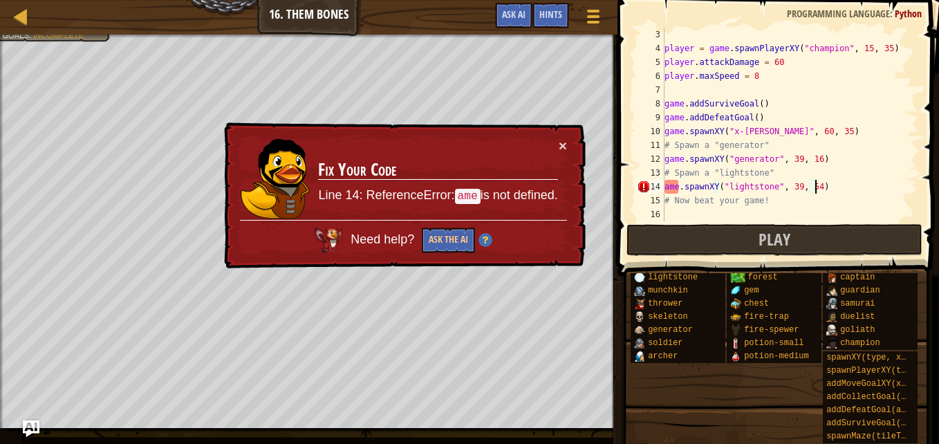
click at [665, 189] on div "player = game . spawnPlayerXY ( "champion" , 15 , 35 ) player . attackDamage = …" at bounding box center [785, 138] width 246 height 221
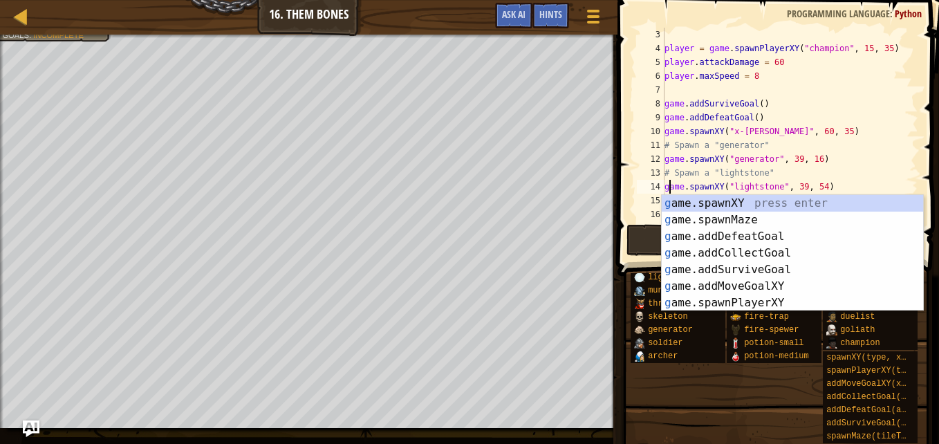
scroll to position [6, 1]
type textarea "game.spawnXY("lightstone", 39, 54)"
click at [648, 228] on button "Play" at bounding box center [775, 240] width 296 height 32
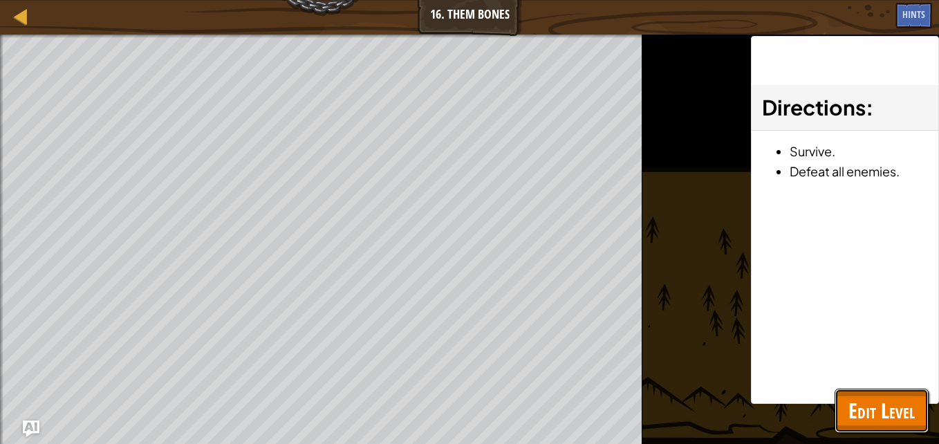
click at [842, 398] on button "Edit Level" at bounding box center [882, 411] width 94 height 44
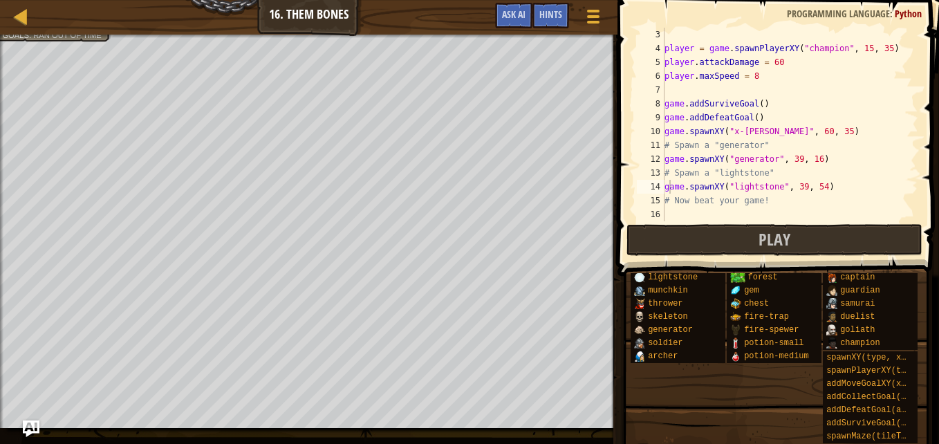
click at [721, 217] on div "player = game . spawnPlayerXY ( "champion" , 15 , 35 ) player . attackDamage = …" at bounding box center [785, 138] width 246 height 221
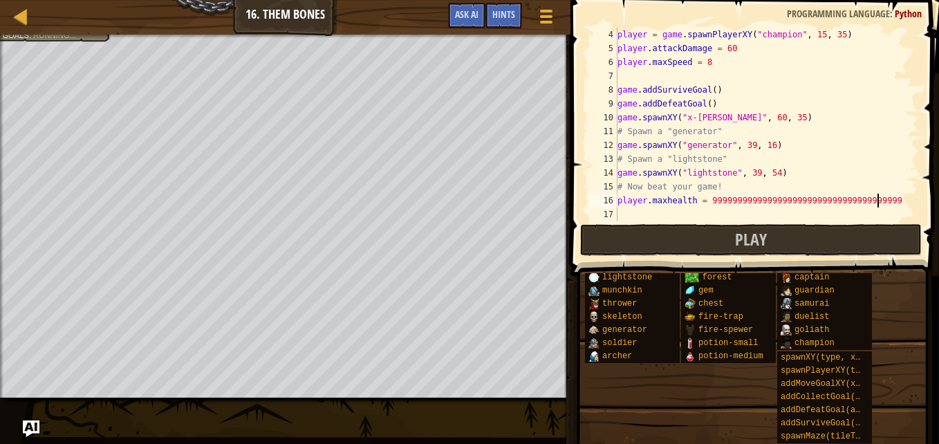
scroll to position [6, 21]
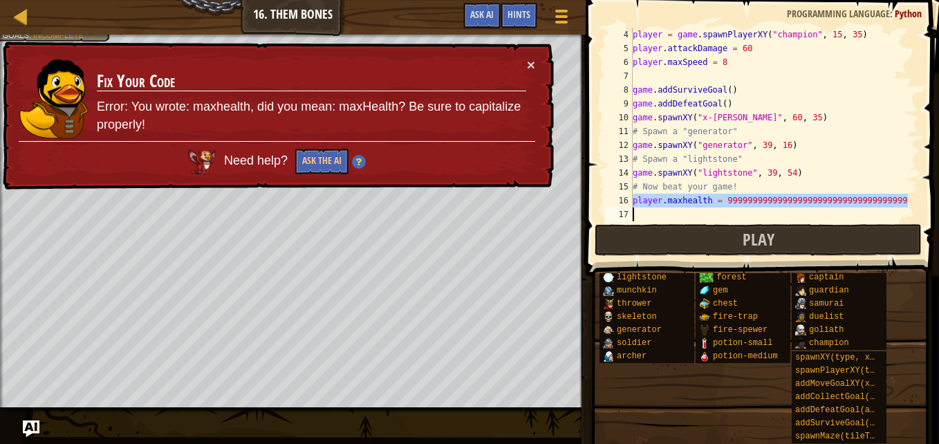
drag, startPoint x: 634, startPoint y: 198, endPoint x: 707, endPoint y: 207, distance: 73.9
click at [707, 207] on div "player = game . spawnPlayerXY ( "champion" , 15 , 35 ) player . attackDamage = …" at bounding box center [769, 138] width 278 height 221
click at [710, 207] on div "player = game . spawnPlayerXY ( "champion" , 15 , 35 ) player . attackDamage = …" at bounding box center [769, 125] width 278 height 194
type textarea "player.maxhealth = 9999999999999999999999999999999999999"
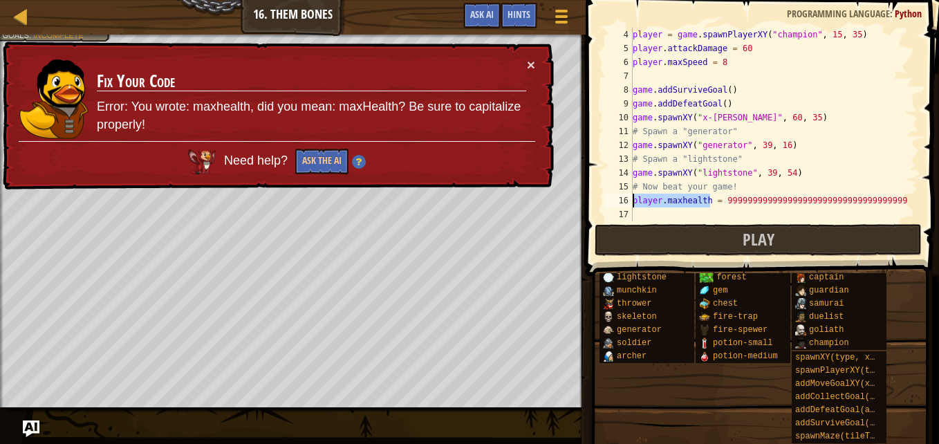
drag, startPoint x: 709, startPoint y: 205, endPoint x: 629, endPoint y: 203, distance: 79.6
click at [629, 203] on div "player.maxhealth = 9999999999999999999999999999999999999 4 5 6 7 8 9 10 11 12 1…" at bounding box center [760, 125] width 316 height 194
click at [654, 212] on div "player = game . spawnPlayerXY ( "champion" , 15 , 35 ) player . attackDamage = …" at bounding box center [769, 138] width 278 height 221
paste textarea "player.maxhealth"
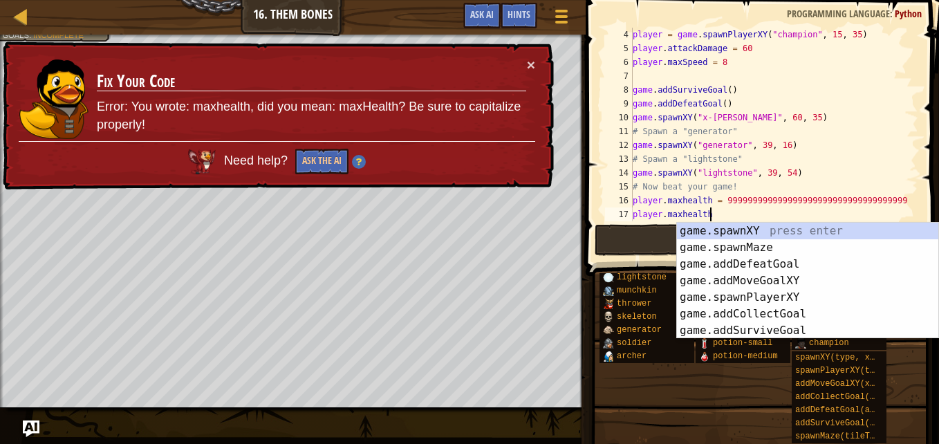
click at [705, 213] on div "player = game . spawnPlayerXY ( "champion" , 15 , 35 ) player . attackDamage = …" at bounding box center [769, 138] width 278 height 221
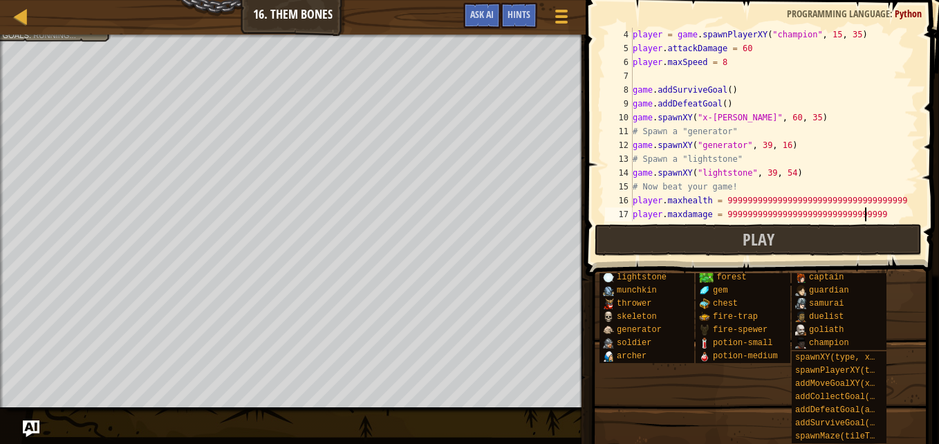
scroll to position [6, 19]
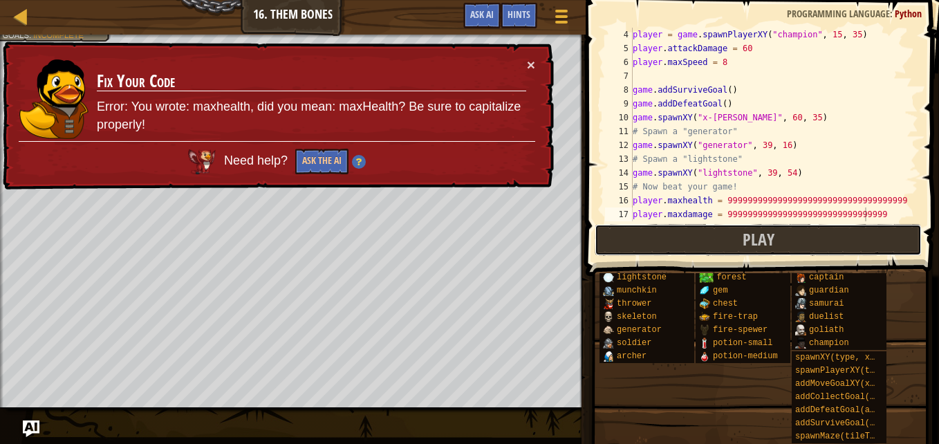
click at [712, 239] on button "Play" at bounding box center [758, 240] width 327 height 32
click at [687, 203] on div "player = game . spawnPlayerXY ( "champion" , 15 , 35 ) player . attackDamage = …" at bounding box center [769, 138] width 278 height 221
click at [683, 203] on div "player = game . spawnPlayerXY ( "champion" , 15 , 35 ) player . attackDamage = …" at bounding box center [769, 138] width 278 height 221
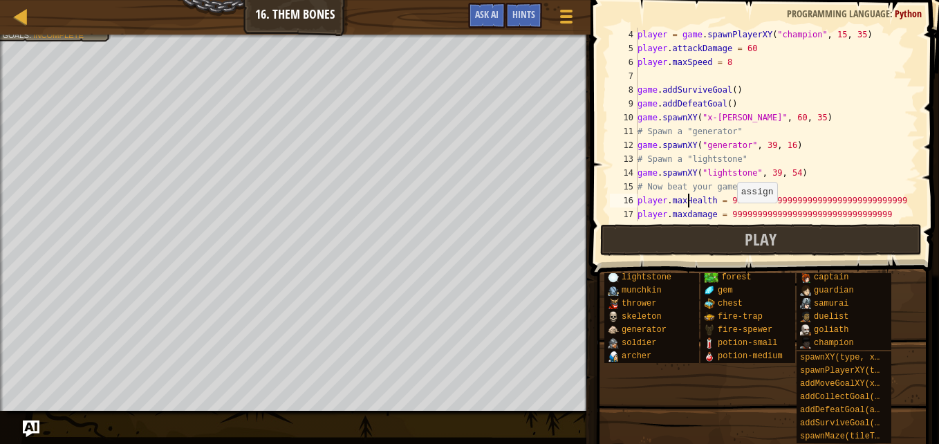
scroll to position [6, 4]
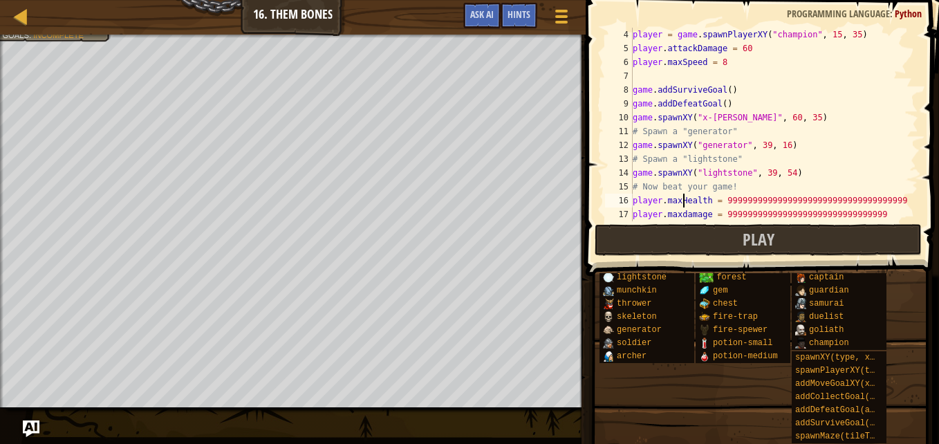
click at [683, 213] on div "player = game . spawnPlayerXY ( "champion" , 15 , 35 ) player . attackDamage = …" at bounding box center [769, 138] width 278 height 221
type textarea "player.maxDamage = 99999999999999999999999999999999"
click at [692, 237] on button "Play" at bounding box center [758, 240] width 327 height 32
